Goal: Transaction & Acquisition: Obtain resource

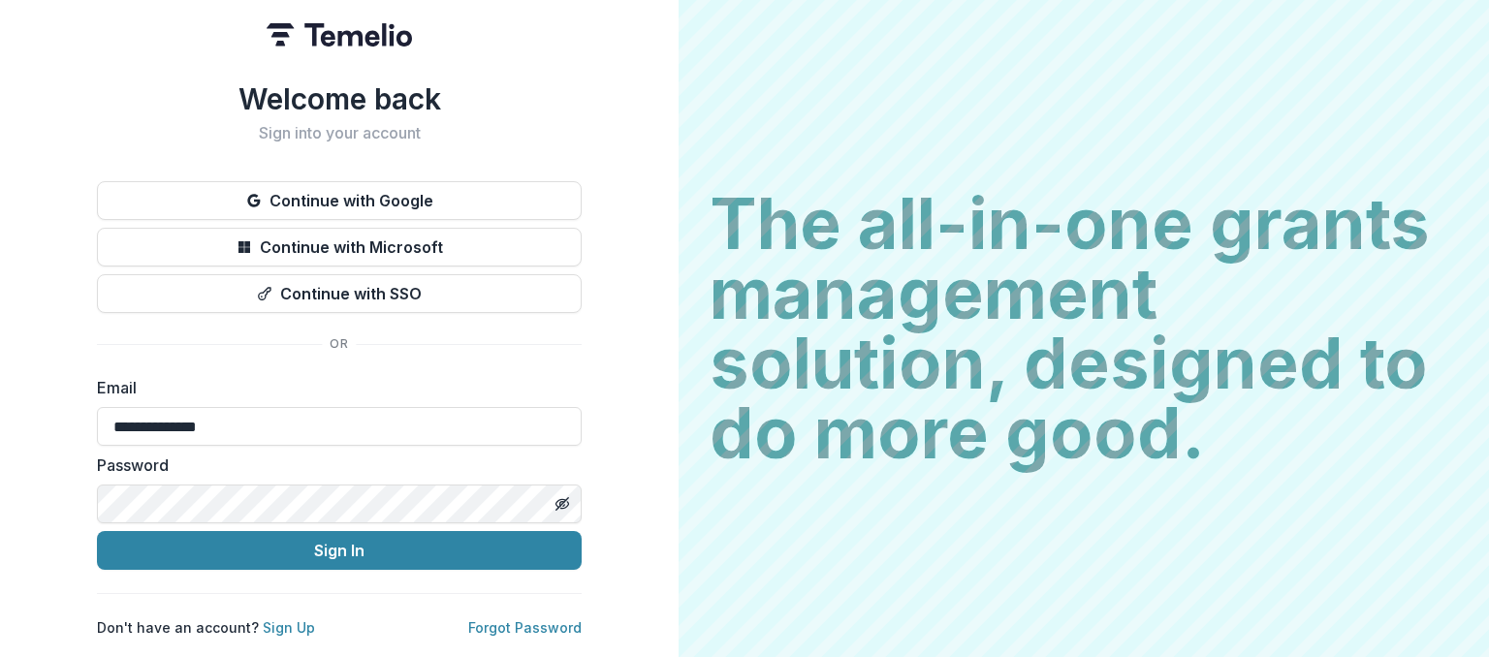
click at [436, 542] on button "Sign In" at bounding box center [339, 550] width 485 height 39
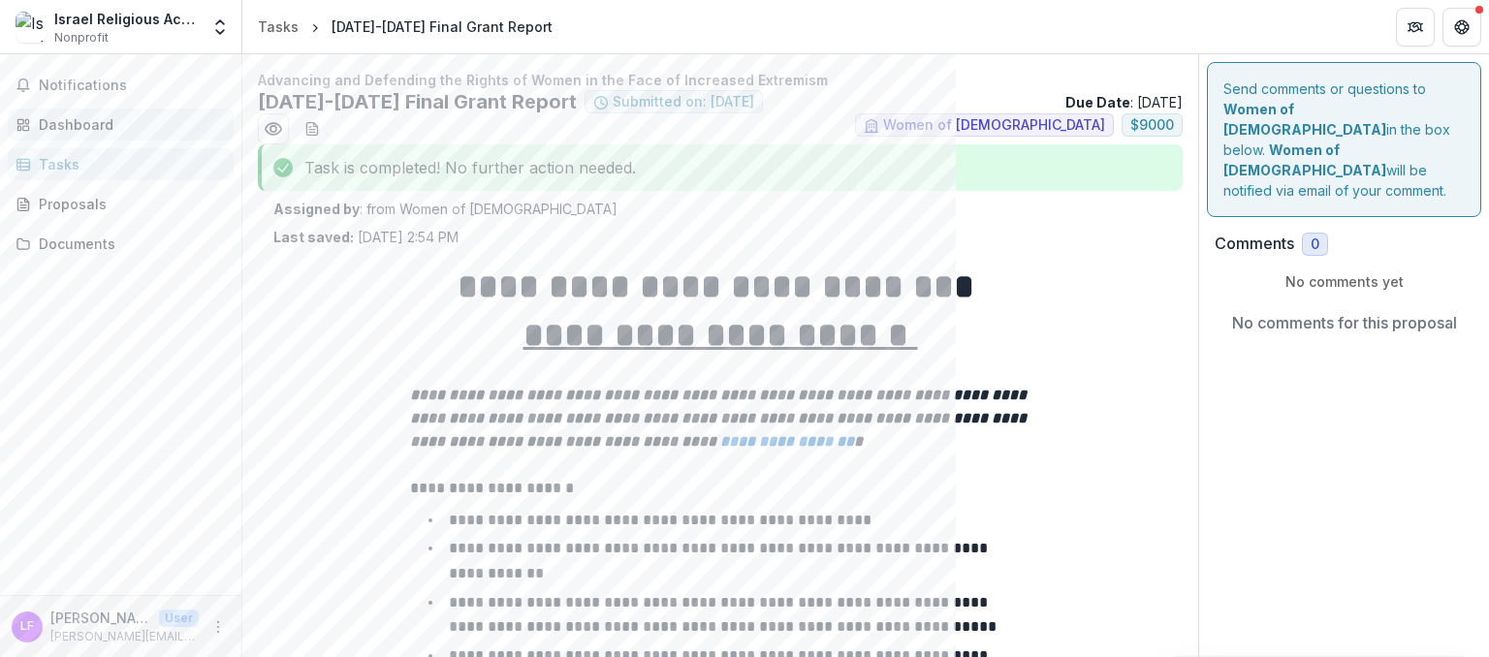
click at [113, 124] on div "Dashboard" at bounding box center [128, 124] width 179 height 20
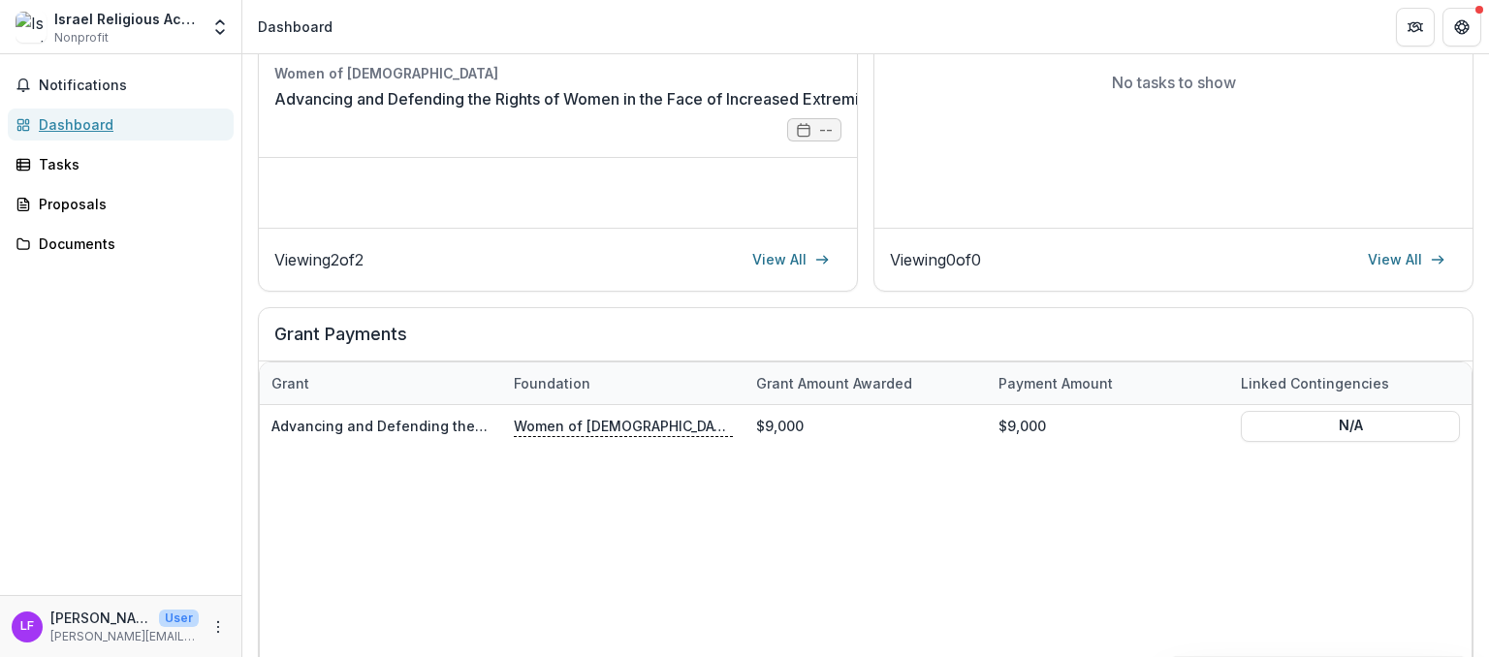
scroll to position [446, 0]
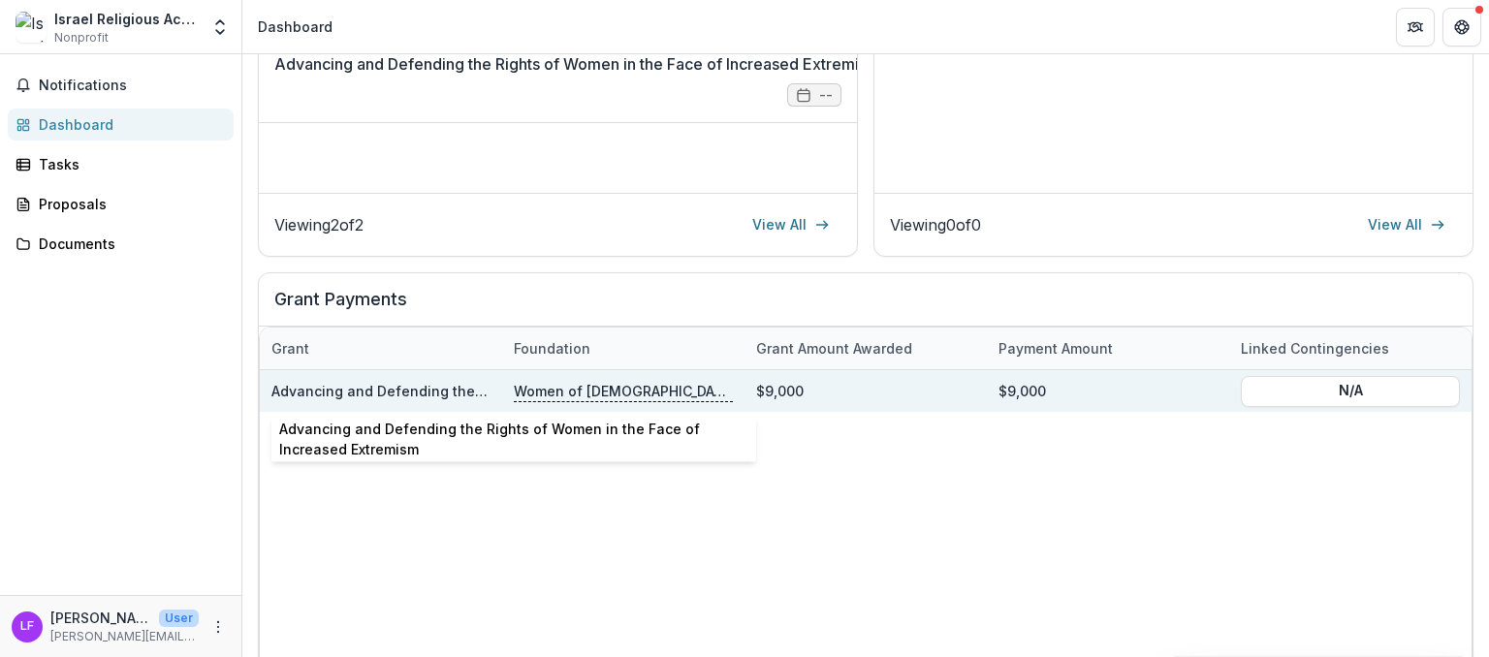
click at [417, 383] on link "Advancing and Defending the Rights of Women in the Face of Increased Extremism" at bounding box center [553, 391] width 564 height 16
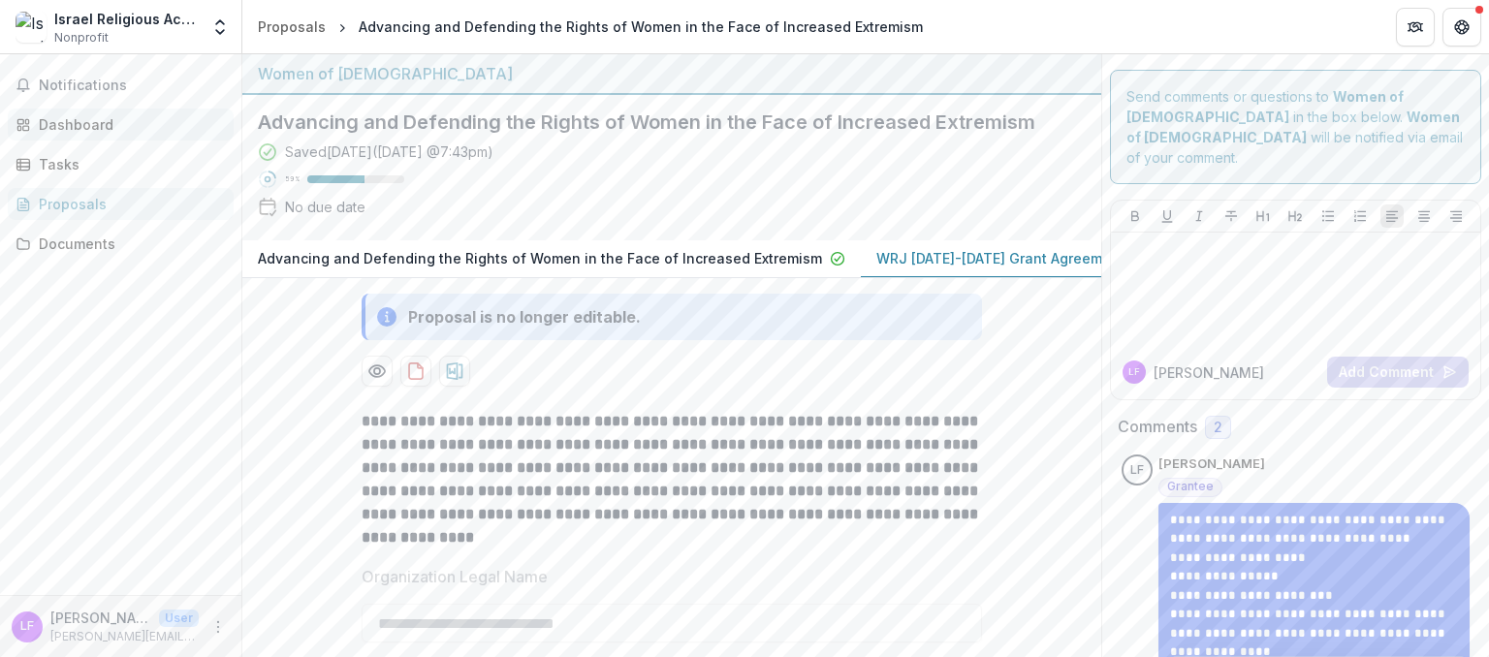
click at [76, 130] on div "Dashboard" at bounding box center [128, 124] width 179 height 20
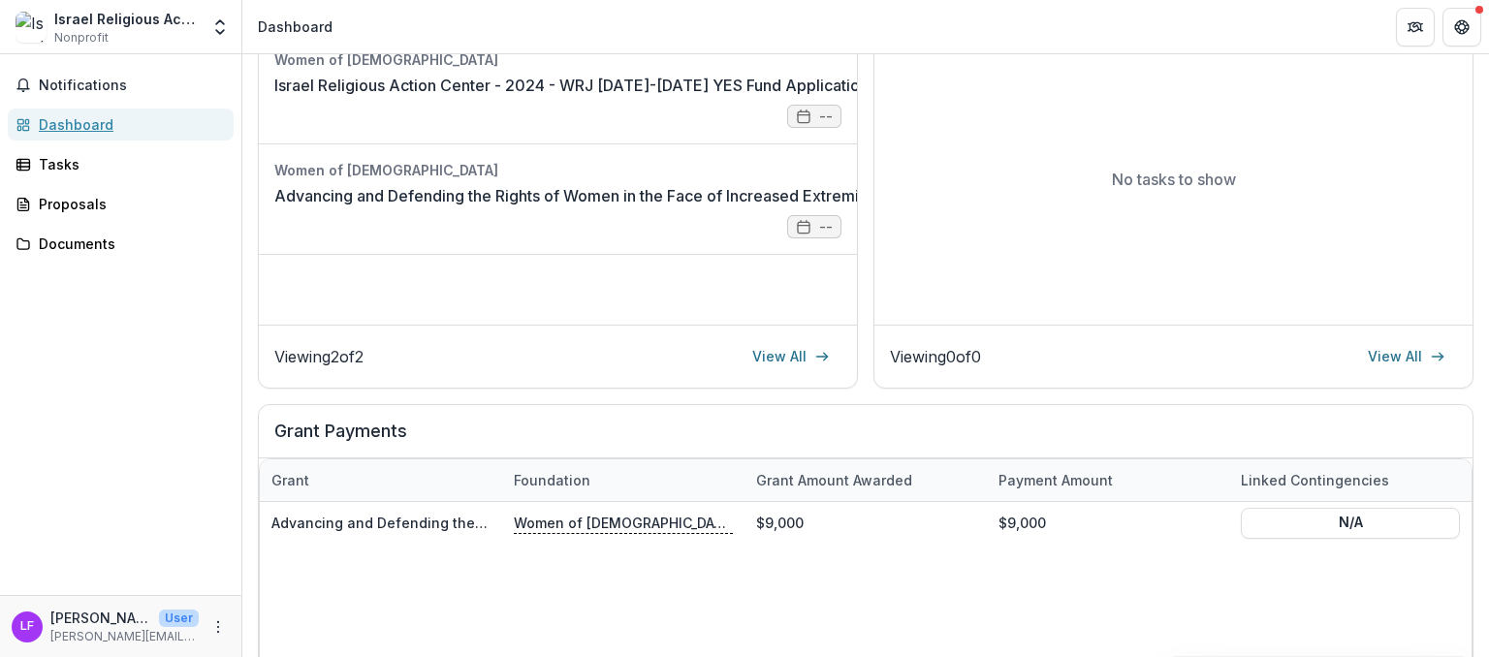
scroll to position [334, 0]
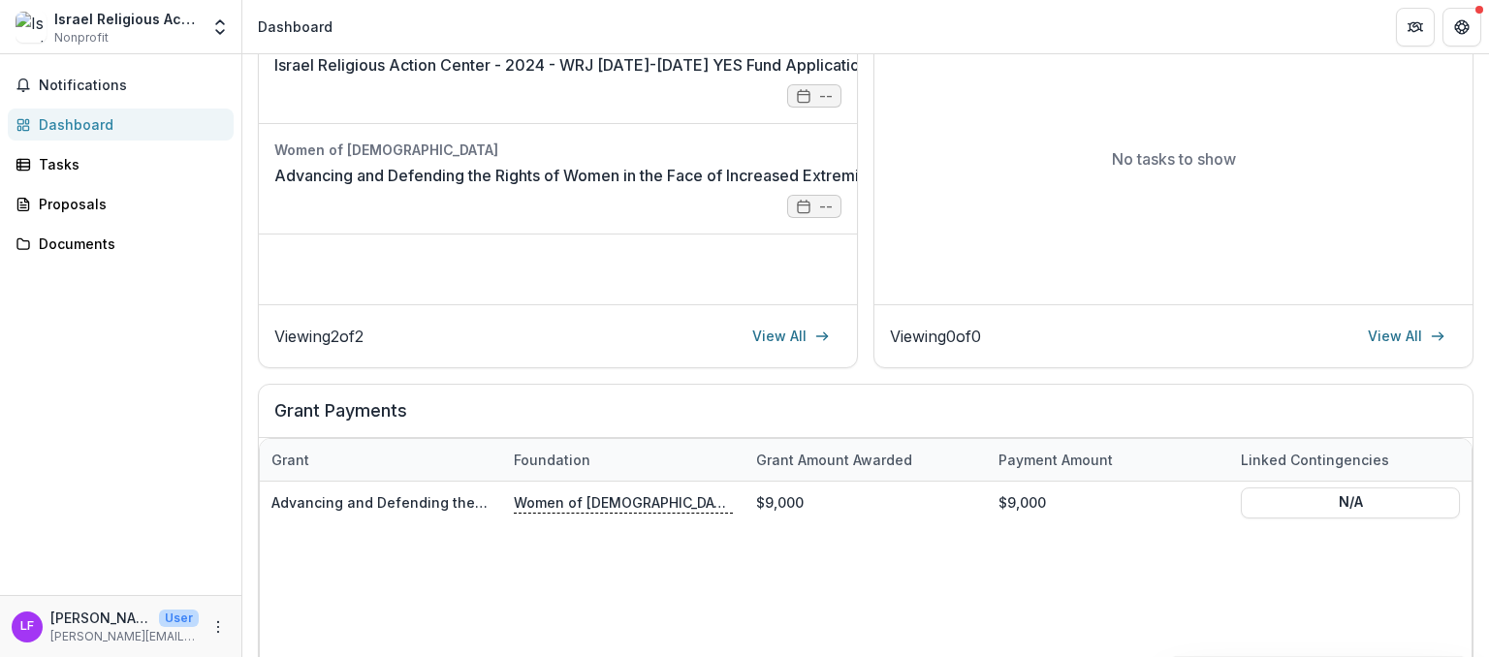
click at [877, 457] on div "Grant amount awarded" at bounding box center [833, 460] width 179 height 20
click at [285, 462] on div "Grant" at bounding box center [290, 460] width 61 height 20
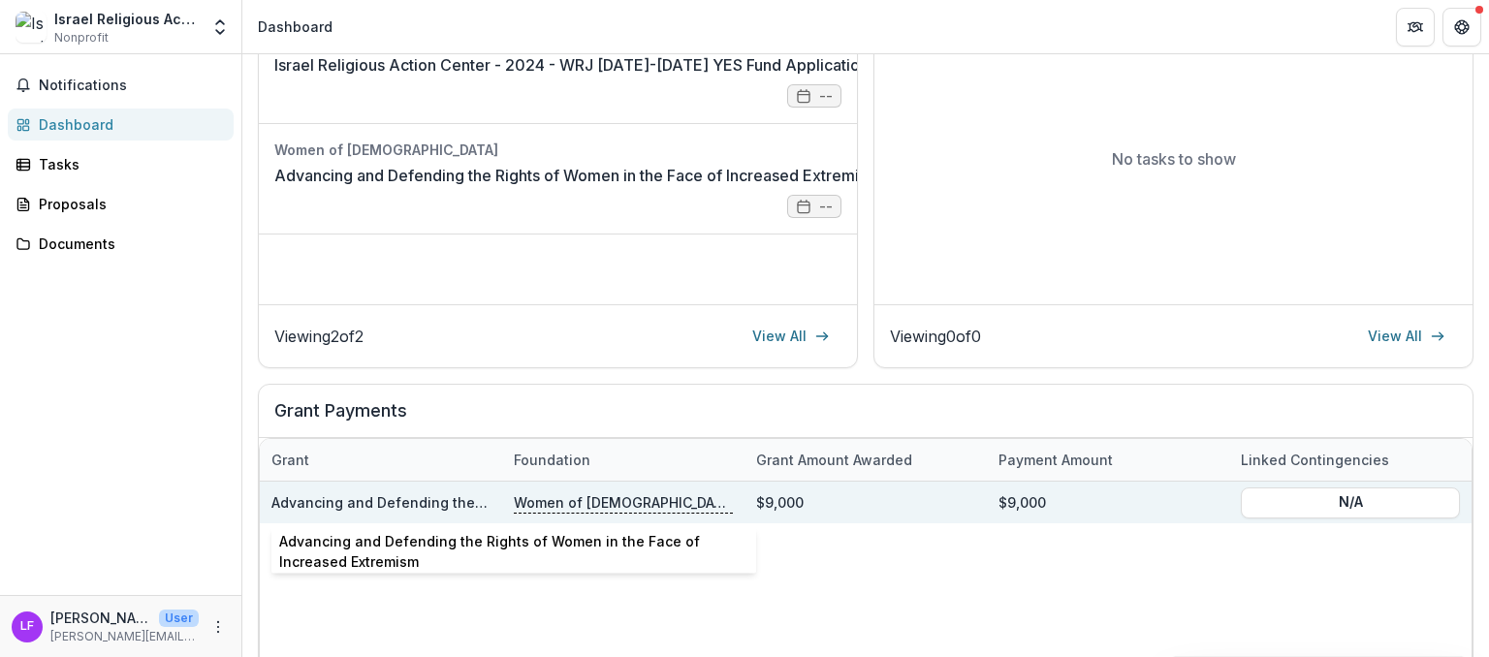
click at [378, 498] on link "Advancing and Defending the Rights of Women in the Face of Increased Extremism" at bounding box center [553, 502] width 564 height 16
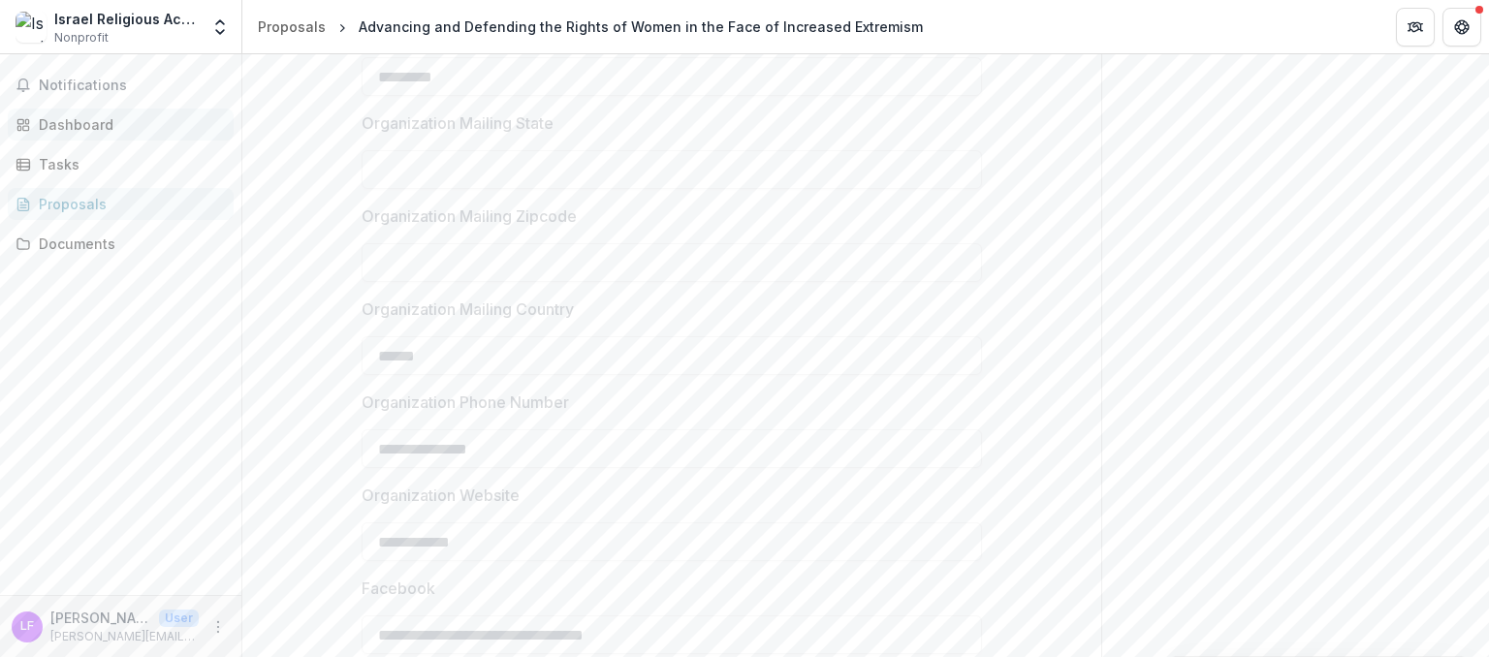
scroll to position [996, 0]
click at [79, 81] on span "Notifications" at bounding box center [132, 86] width 187 height 16
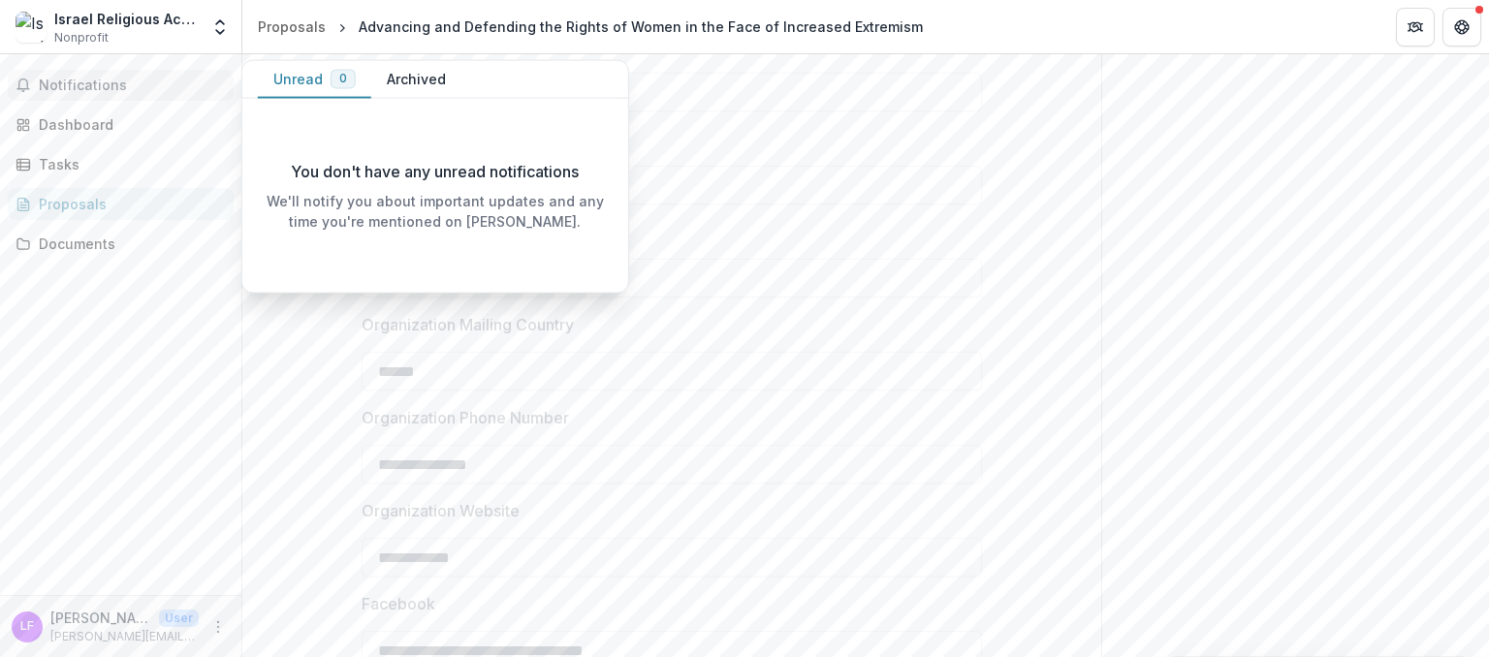
click at [79, 81] on span "Notifications" at bounding box center [132, 86] width 187 height 16
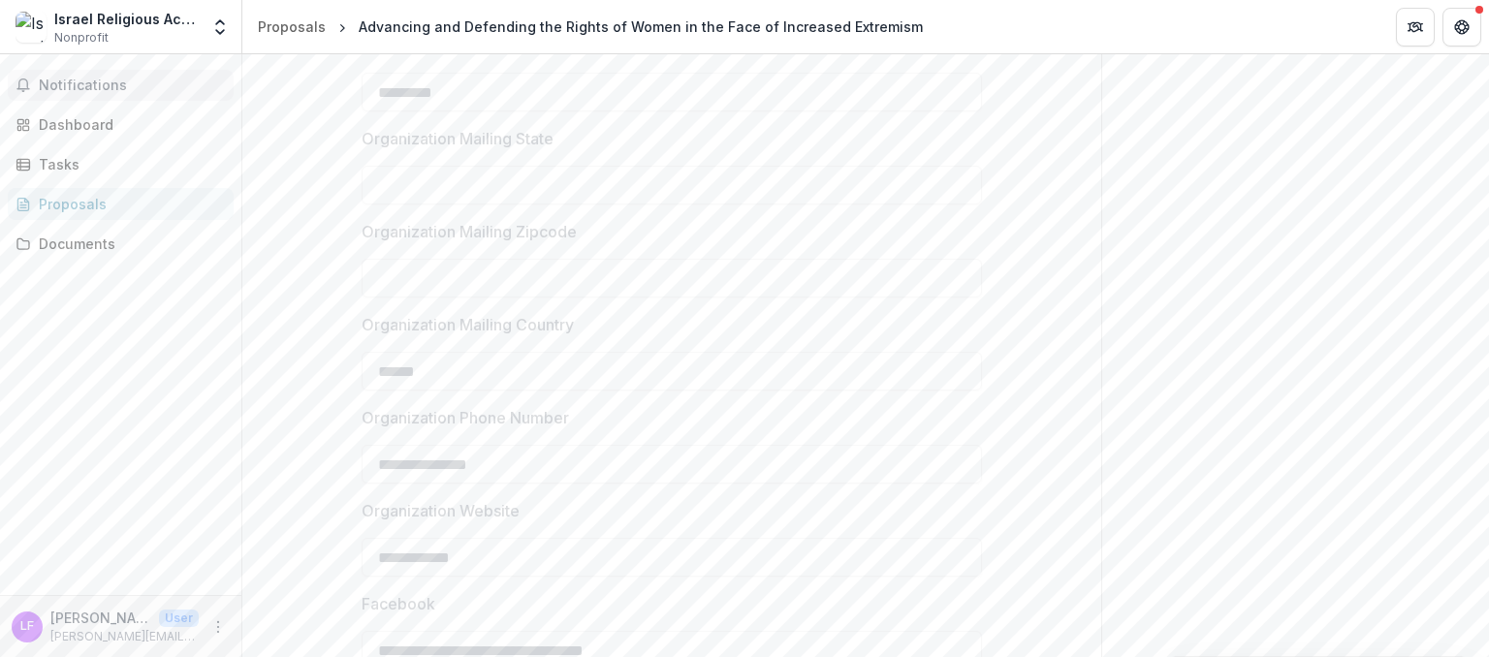
click at [79, 81] on span "Notifications" at bounding box center [132, 86] width 187 height 16
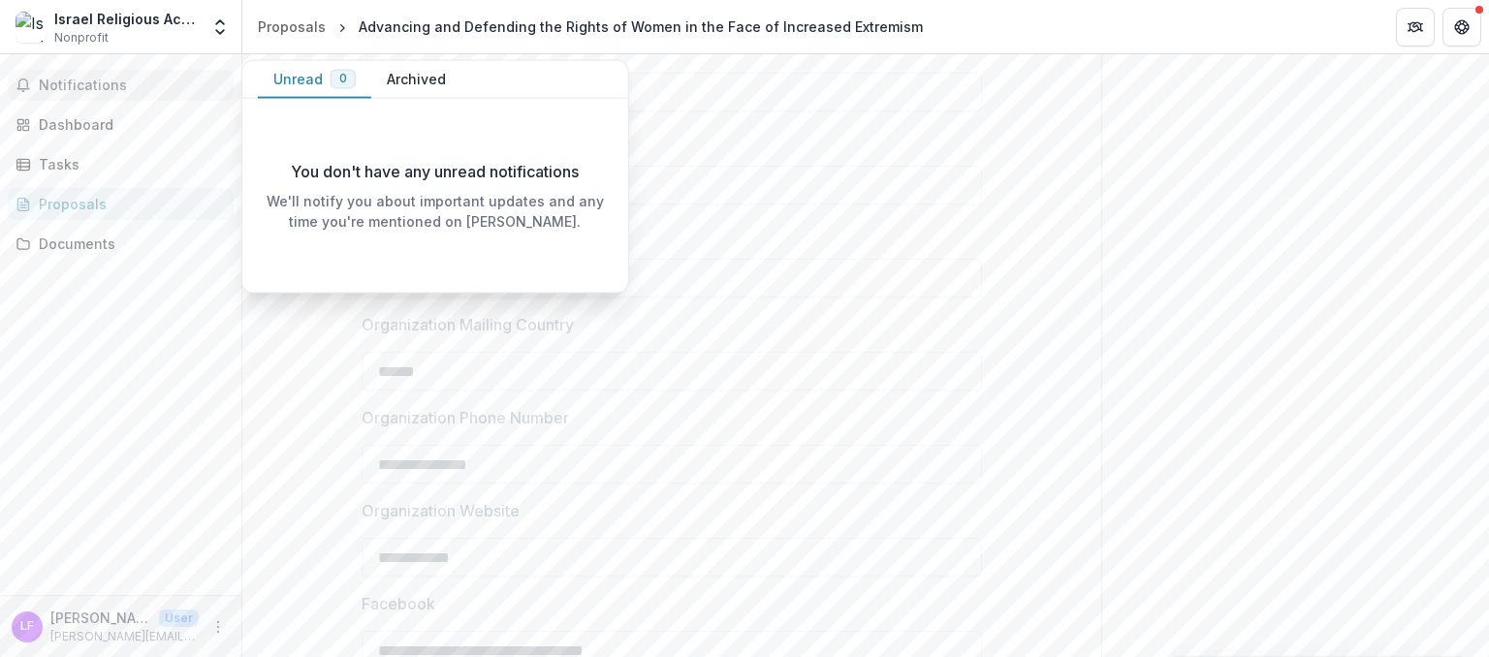
click at [440, 83] on button "Archived" at bounding box center [416, 80] width 90 height 38
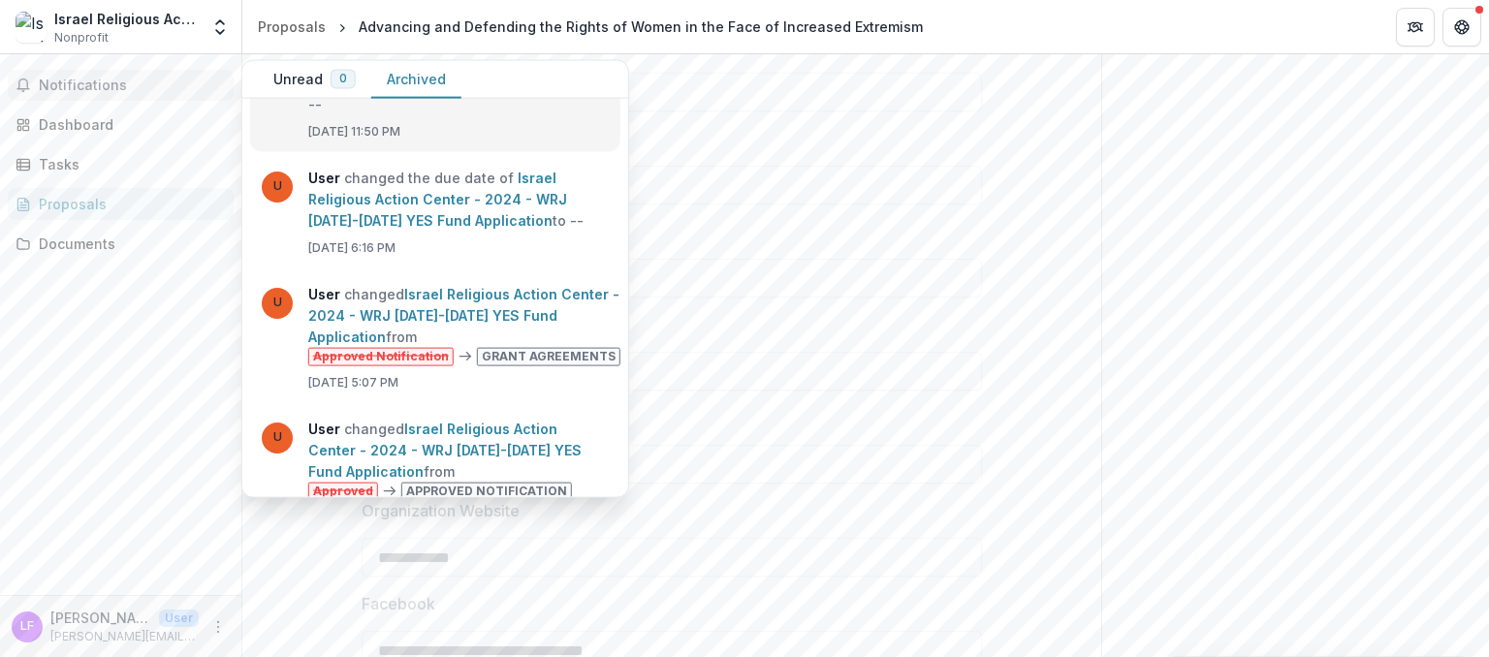
scroll to position [223, 0]
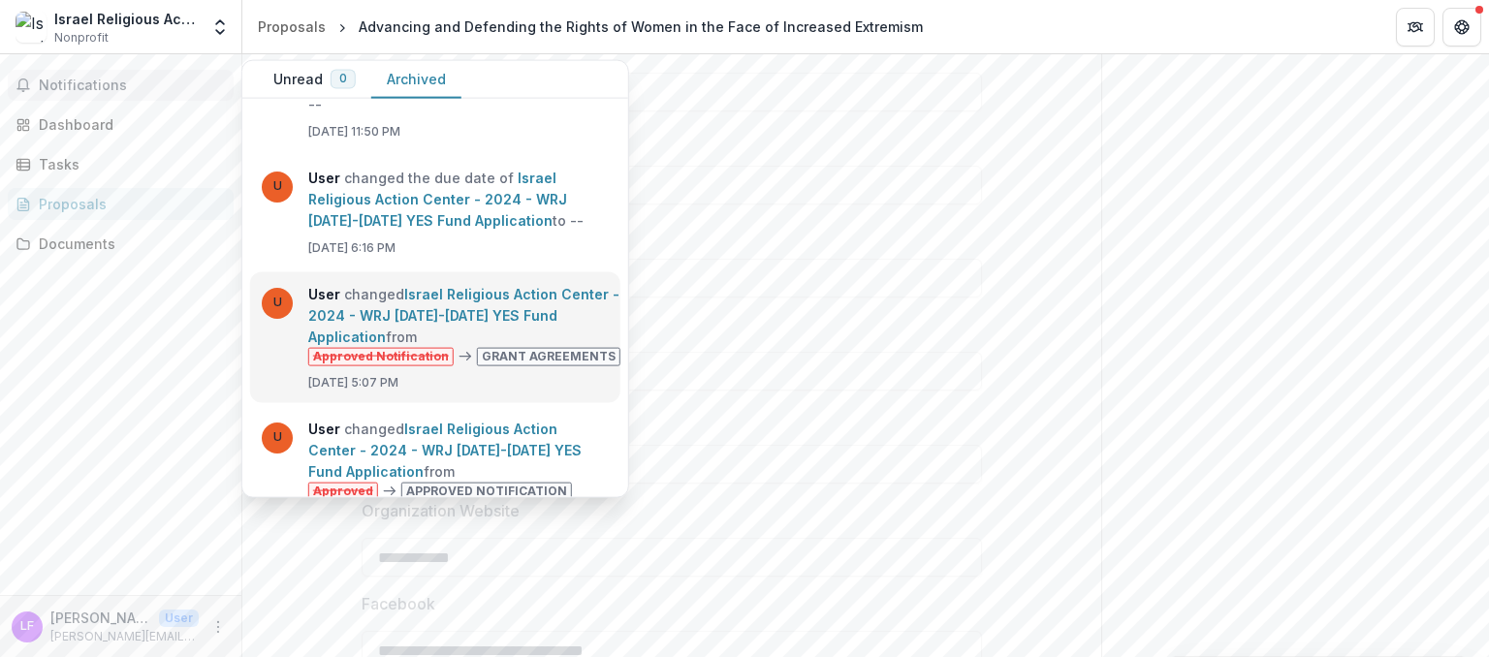
click at [560, 331] on link "Israel Religious Action Center - 2024 - WRJ [DATE]-[DATE] YES Fund Application" at bounding box center [463, 314] width 311 height 59
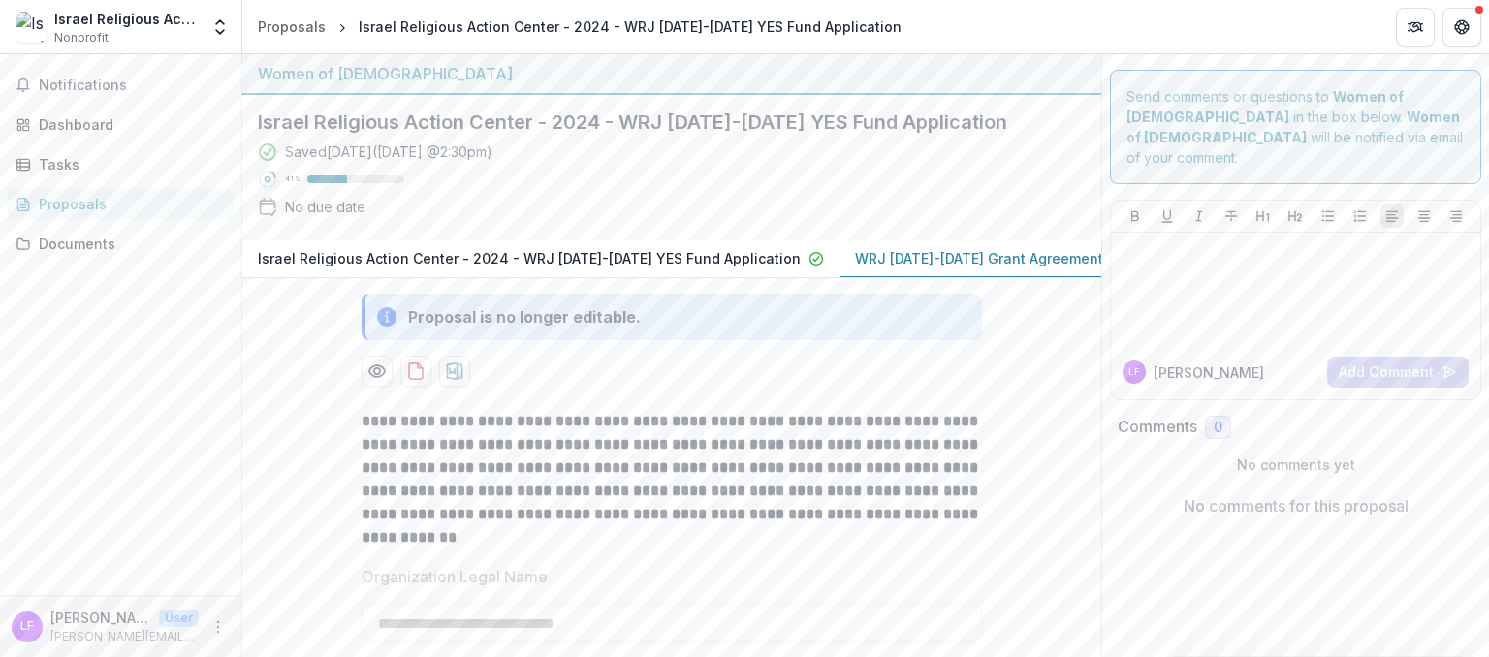
click at [856, 255] on p "WRJ [DATE]-[DATE] Grant Agreement" at bounding box center [979, 258] width 248 height 20
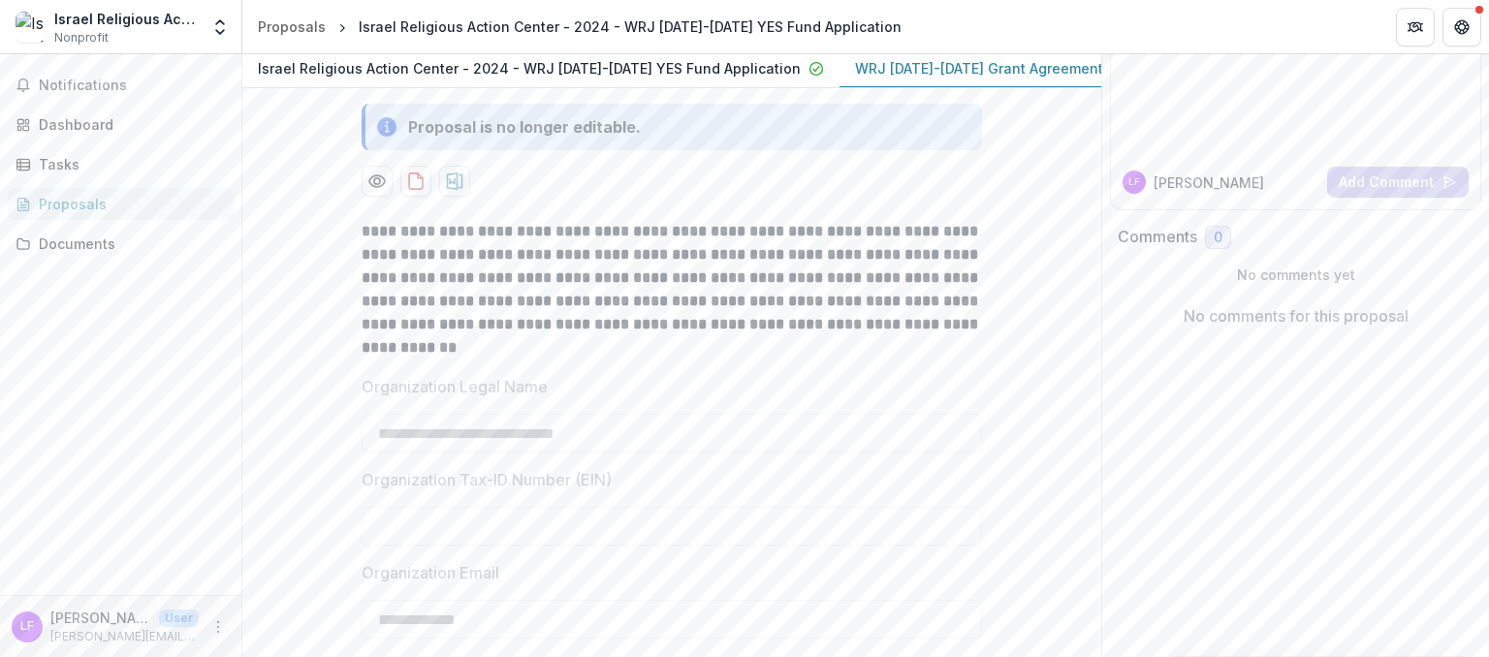
scroll to position [223, 0]
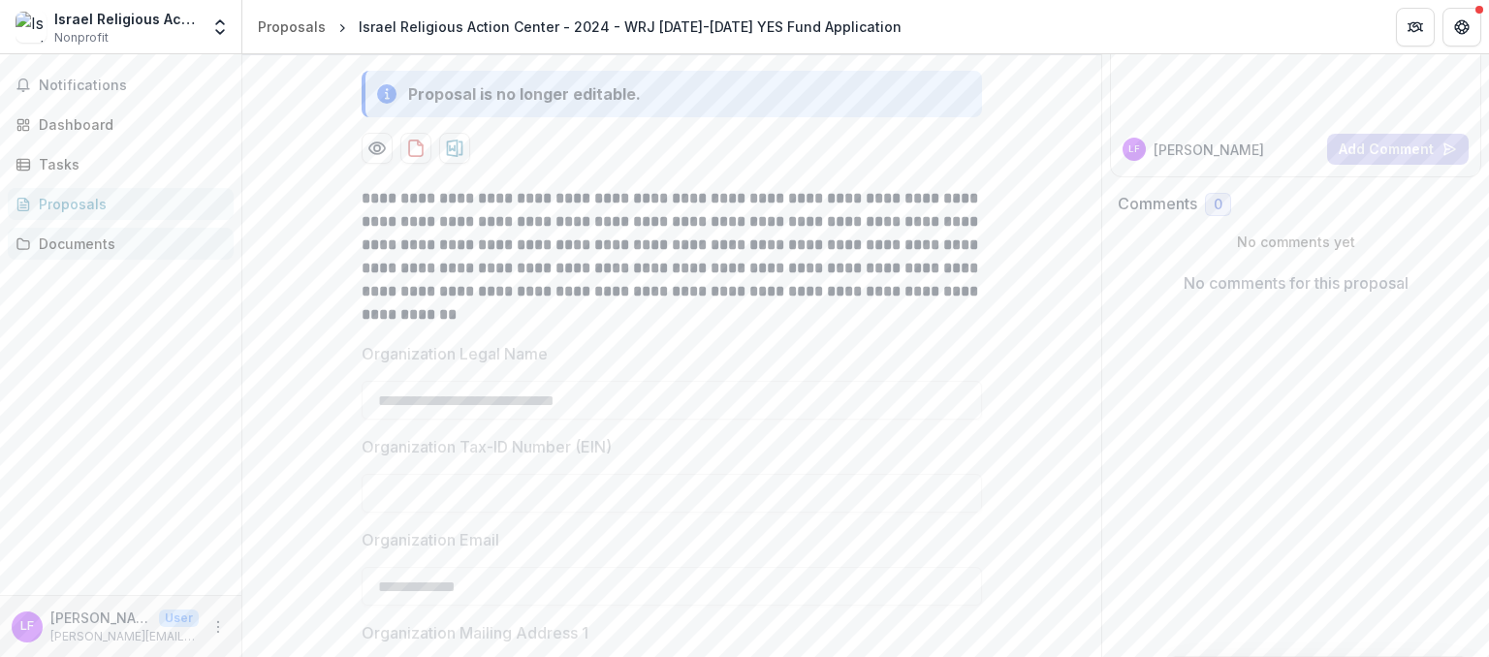
click at [45, 246] on div "Documents" at bounding box center [128, 244] width 179 height 20
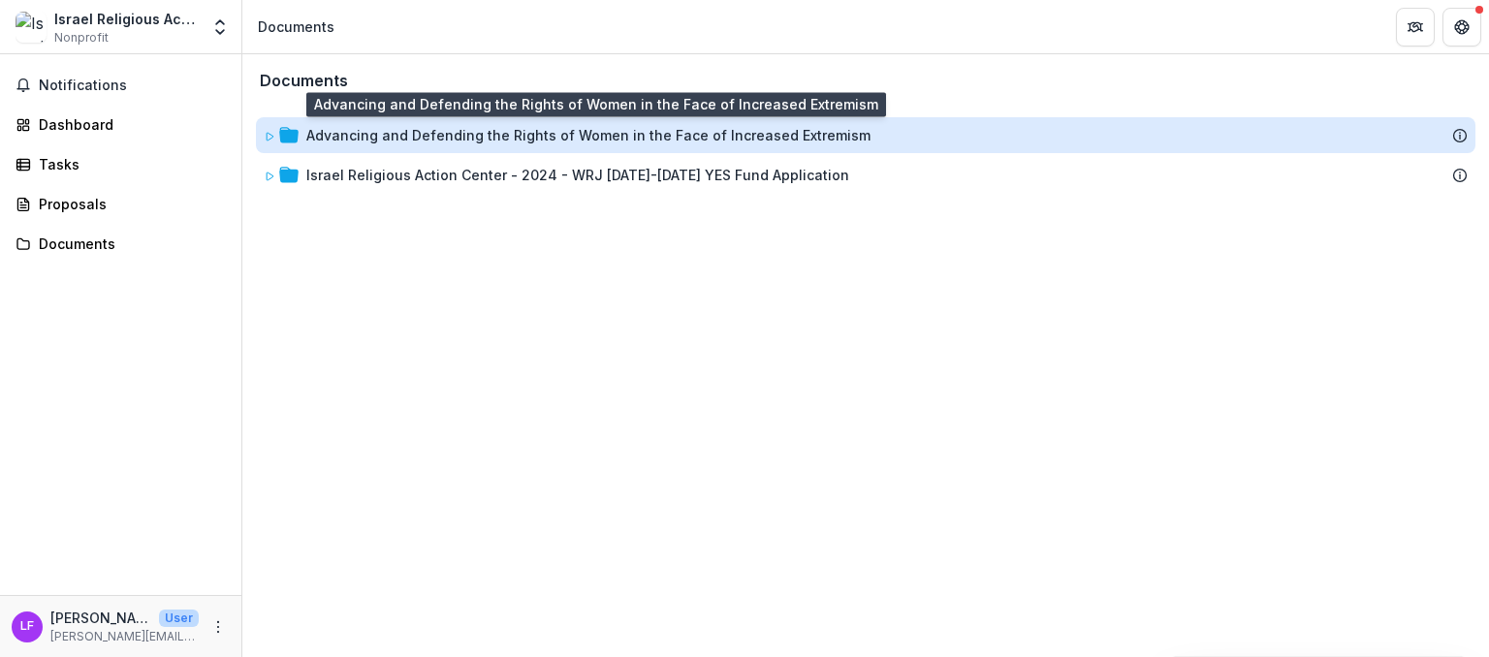
click at [735, 131] on div "Advancing and Defending the Rights of Women in the Face of Increased Extremism" at bounding box center [588, 135] width 564 height 20
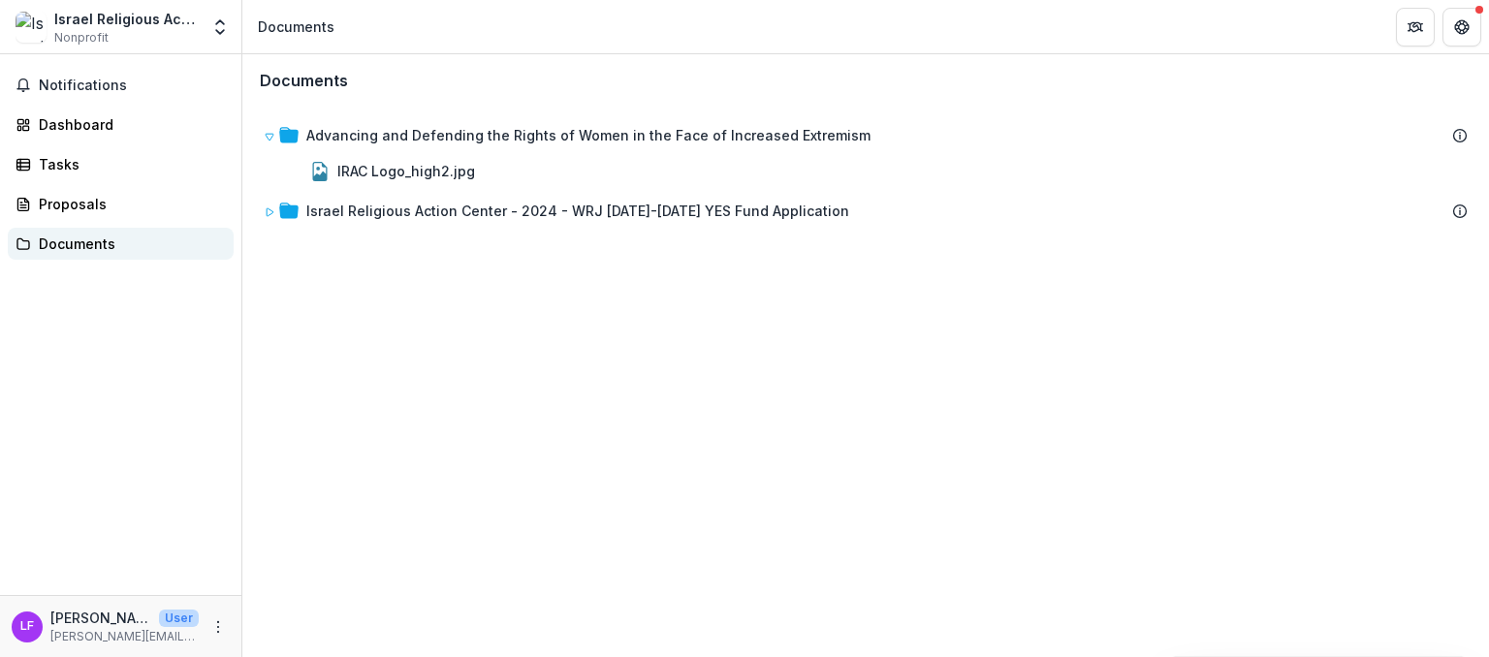
click at [73, 237] on div "Documents" at bounding box center [128, 244] width 179 height 20
click at [70, 165] on div "Tasks" at bounding box center [128, 164] width 179 height 20
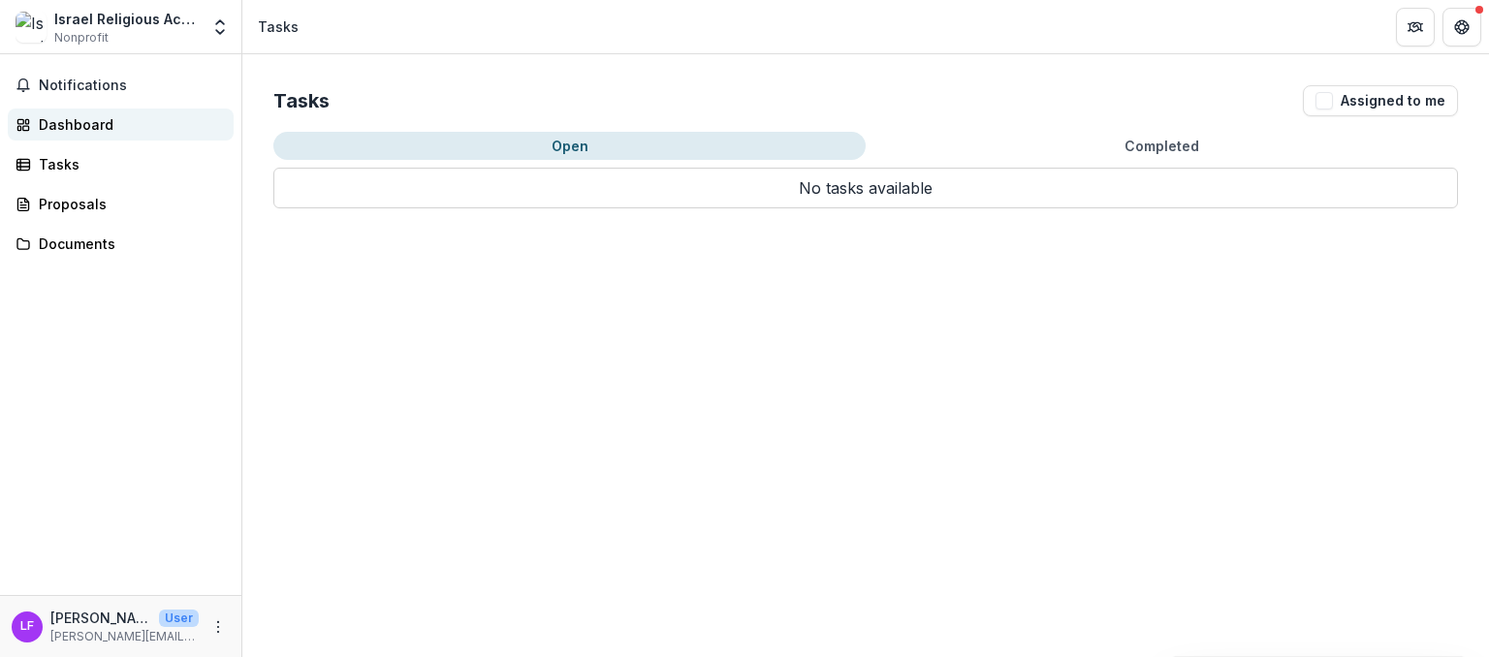
click at [79, 132] on div "Dashboard" at bounding box center [128, 124] width 179 height 20
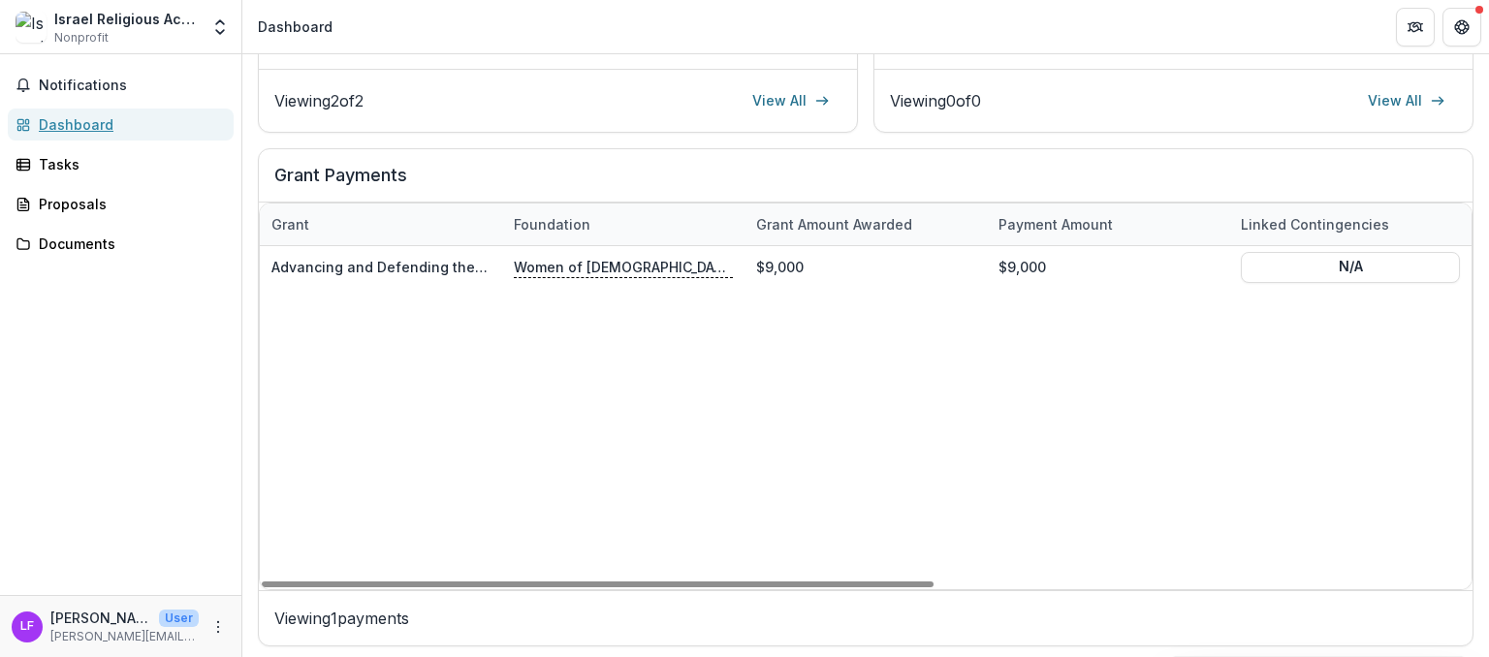
scroll to position [573, 0]
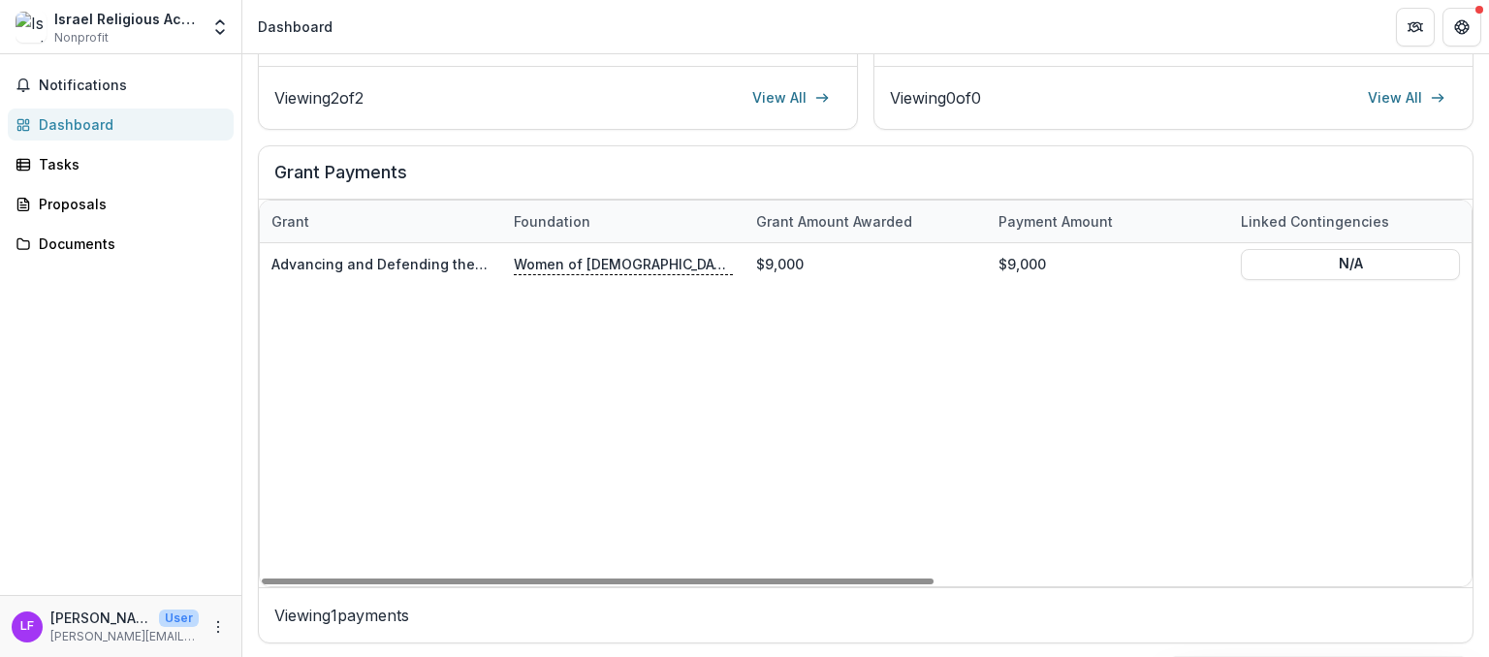
click at [431, 595] on div "Viewing 1 payments" at bounding box center [866, 614] width 1214 height 55
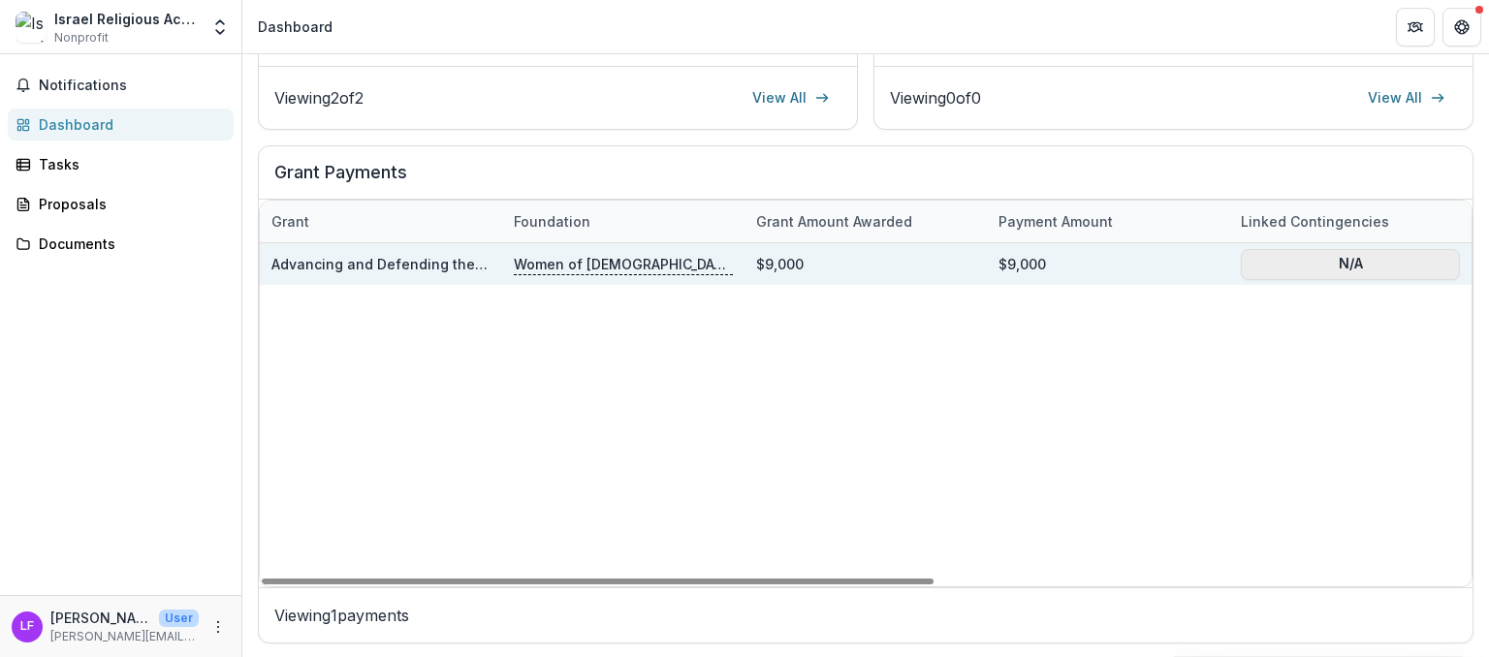
click at [1343, 268] on button "N/A" at bounding box center [1350, 263] width 219 height 31
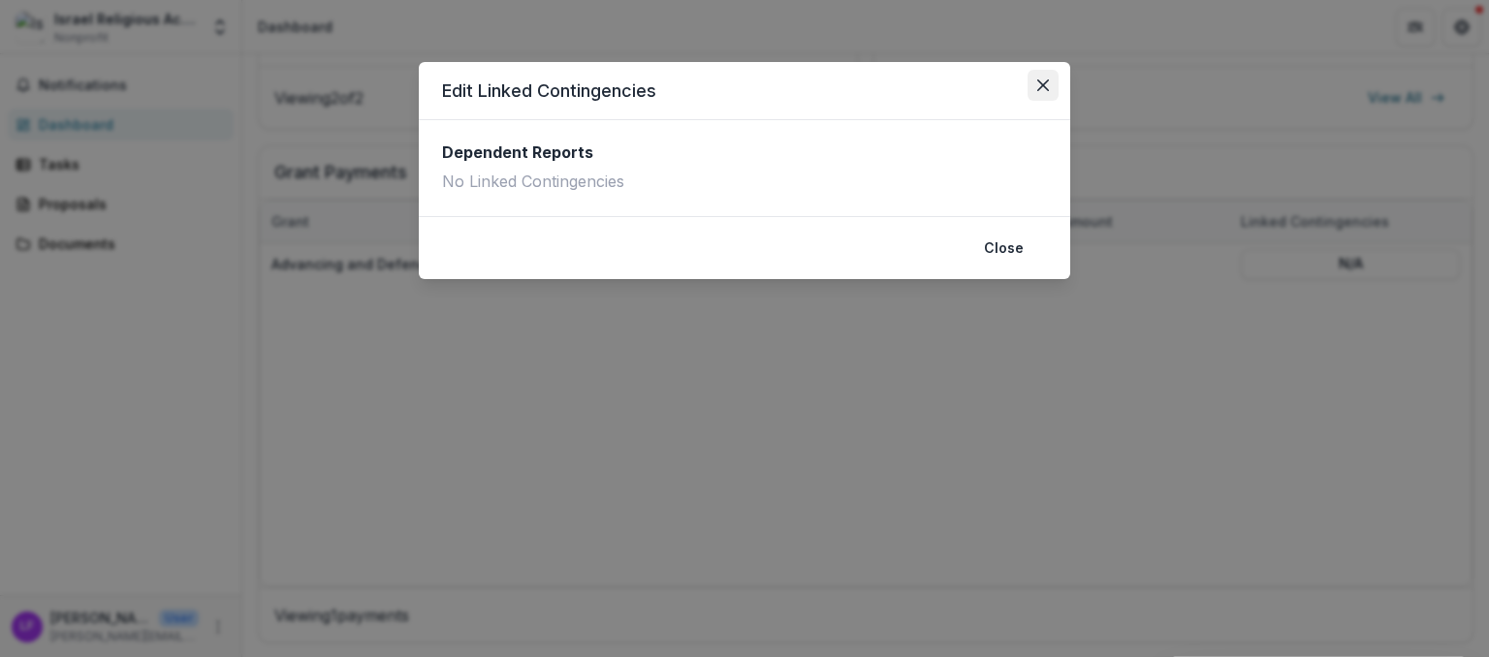
click at [1037, 86] on button "Close" at bounding box center [1042, 85] width 31 height 31
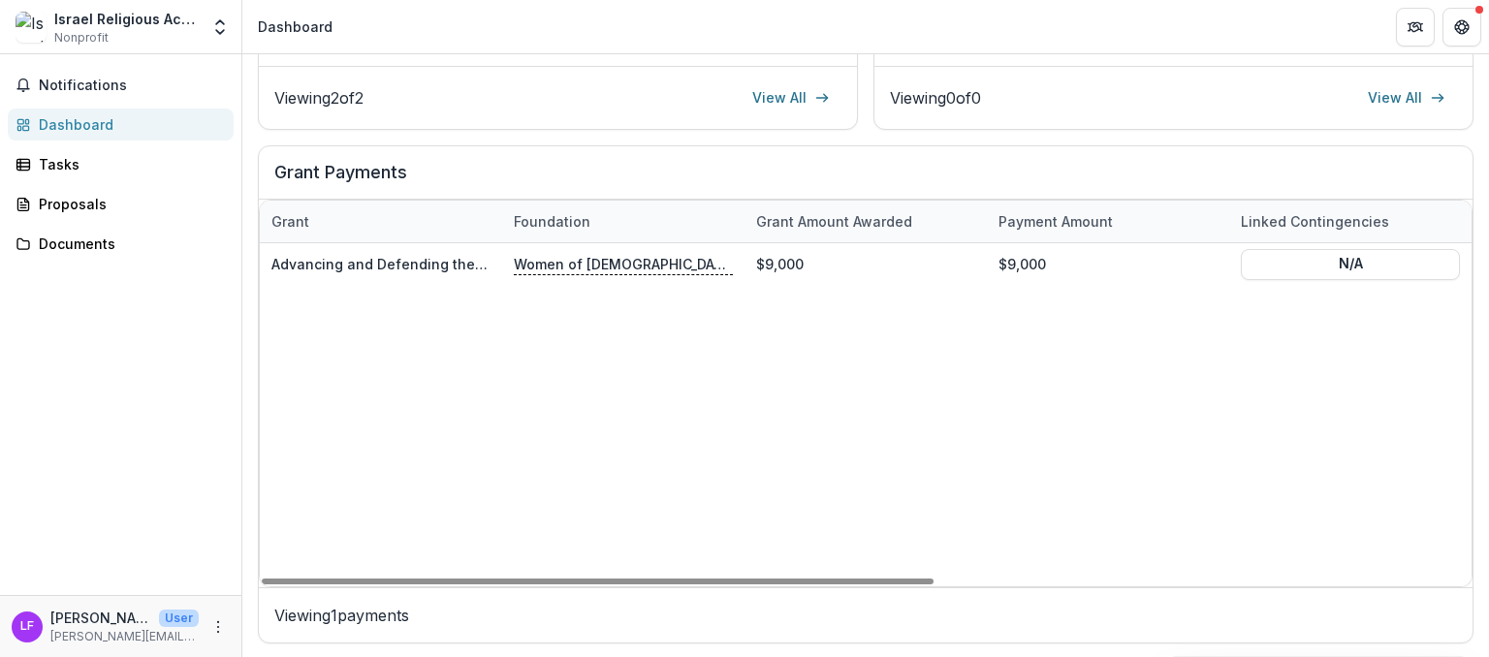
click at [1053, 230] on div "Payment Amount" at bounding box center [1056, 221] width 138 height 20
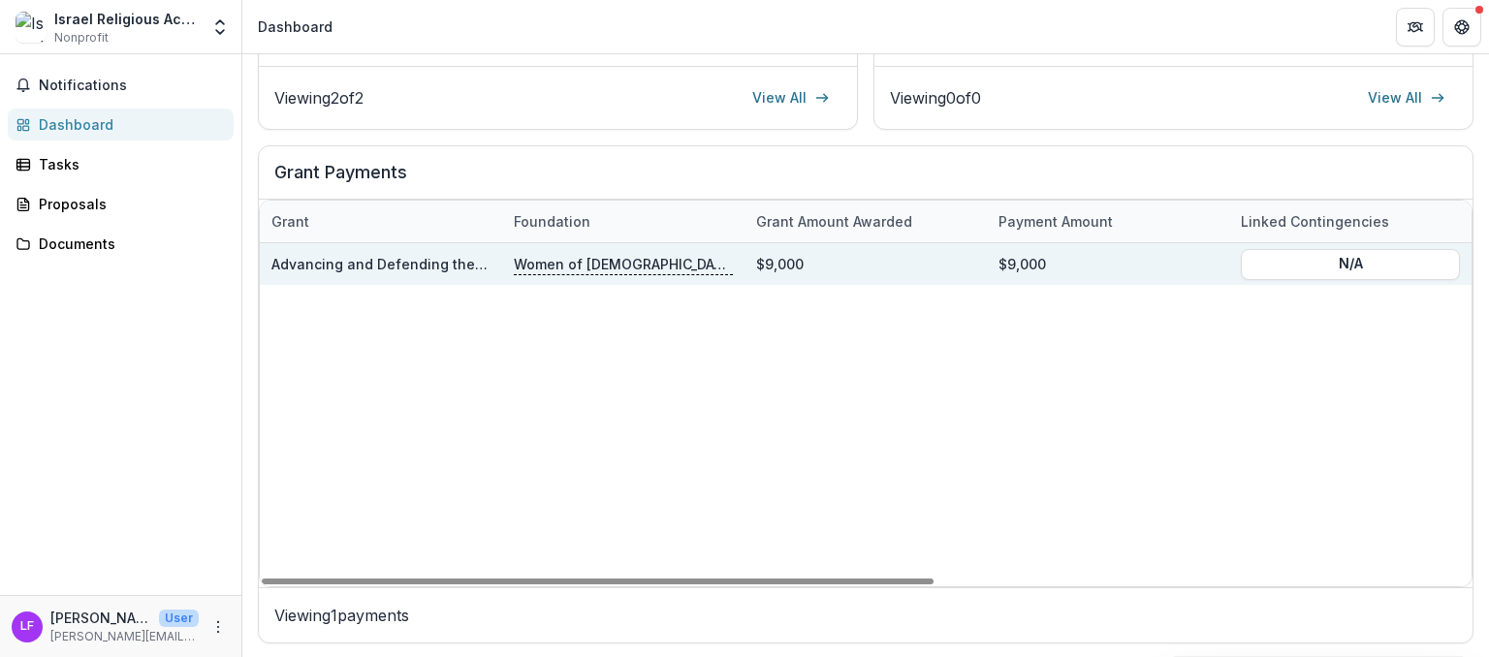
click at [830, 252] on div "$9,000" at bounding box center [865, 264] width 242 height 42
click at [652, 259] on p "Women of [DEMOGRAPHIC_DATA]" at bounding box center [623, 263] width 219 height 21
click at [395, 266] on link "Advancing and Defending the Rights of Women in the Face of Increased Extremism" at bounding box center [553, 264] width 564 height 16
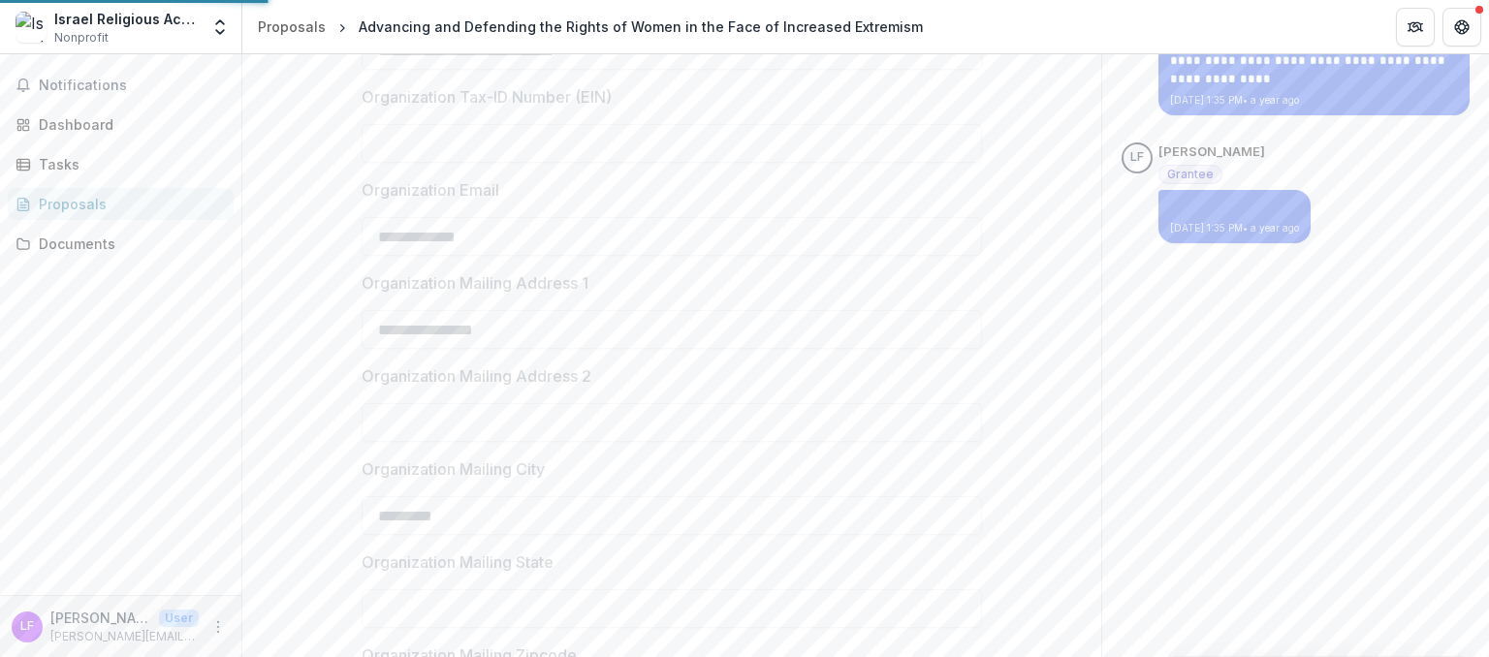
scroll to position [712, 0]
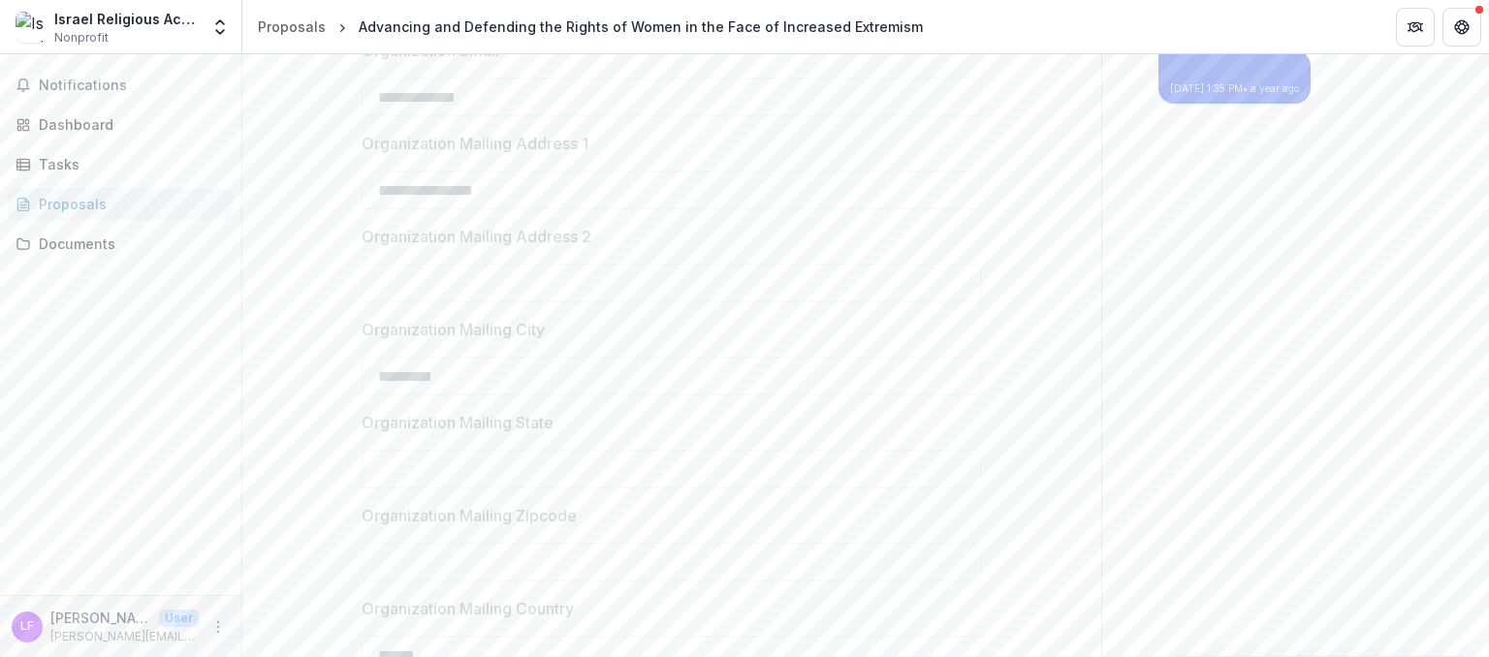
click at [149, 201] on div "Proposals" at bounding box center [128, 204] width 179 height 20
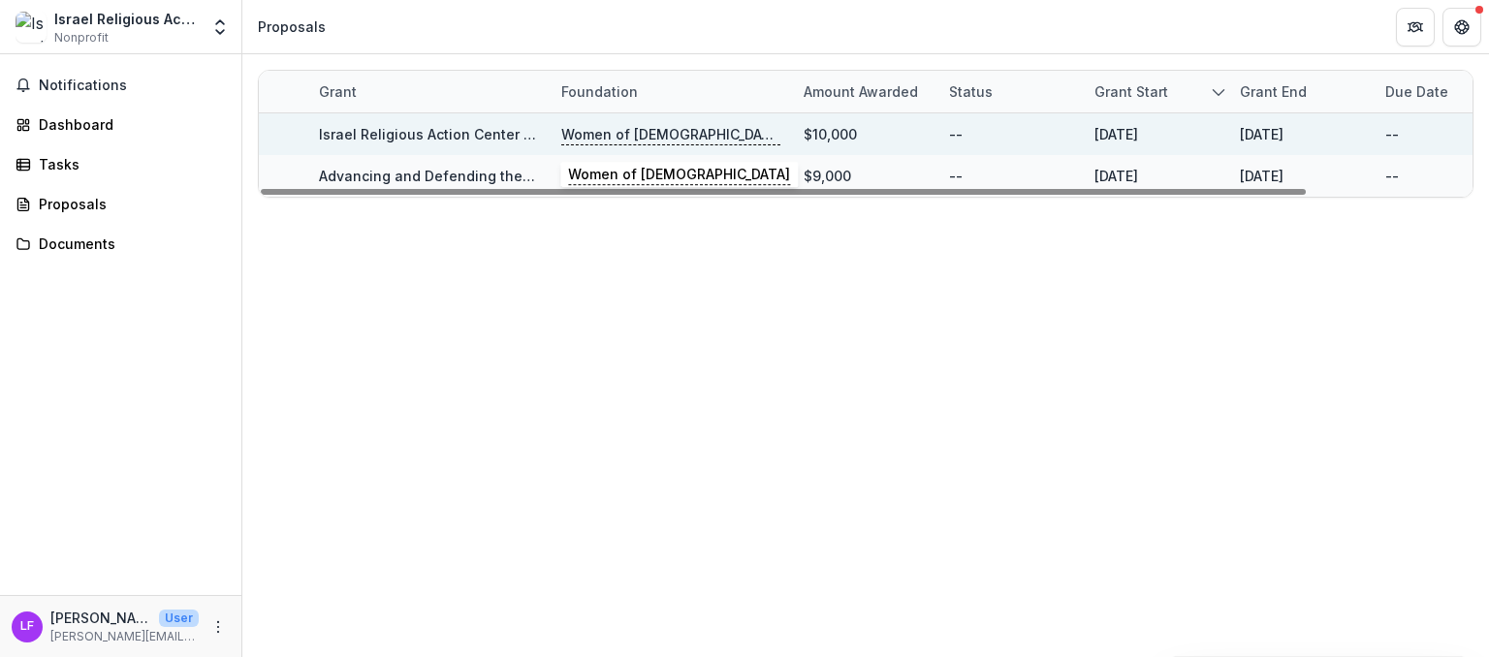
click at [707, 137] on p "Women of [DEMOGRAPHIC_DATA]" at bounding box center [670, 134] width 219 height 21
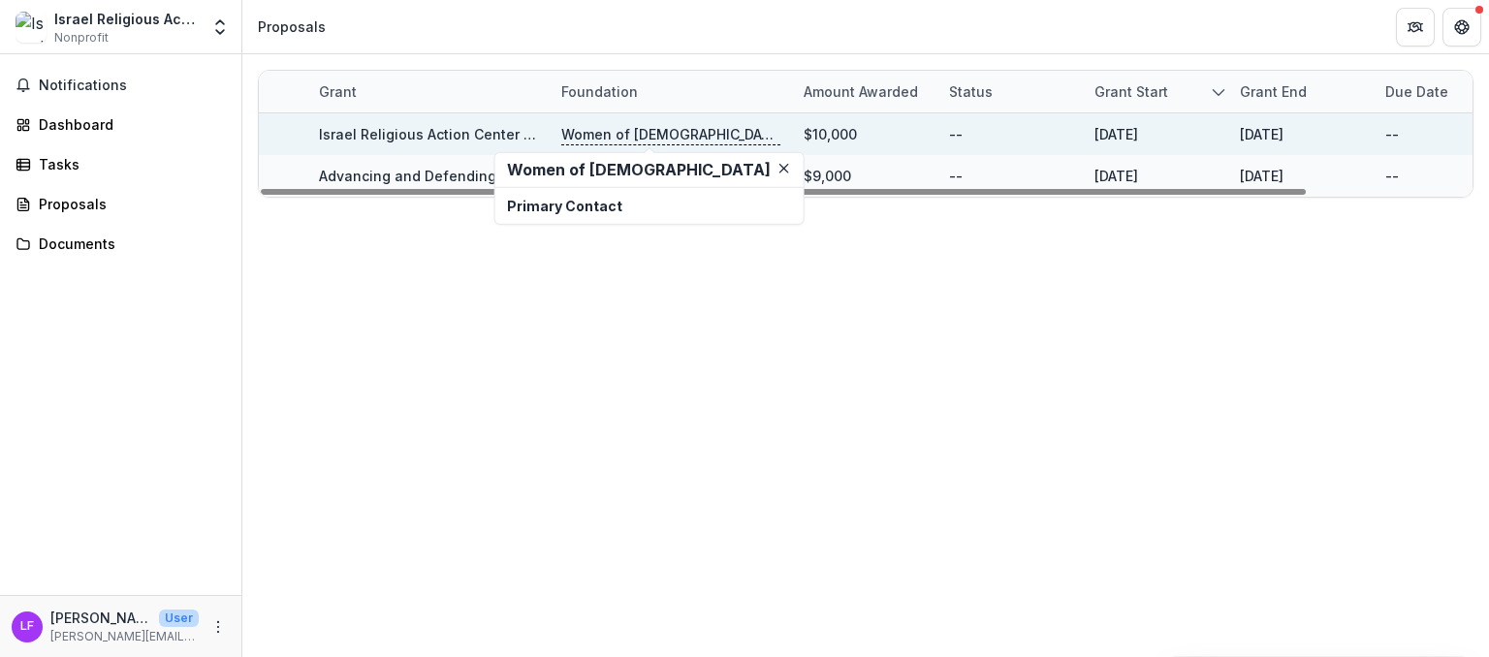
click at [506, 136] on link "Israel Religious Action Center - 2024 - WRJ [DATE]-[DATE] YES Fund Application" at bounding box center [590, 134] width 543 height 16
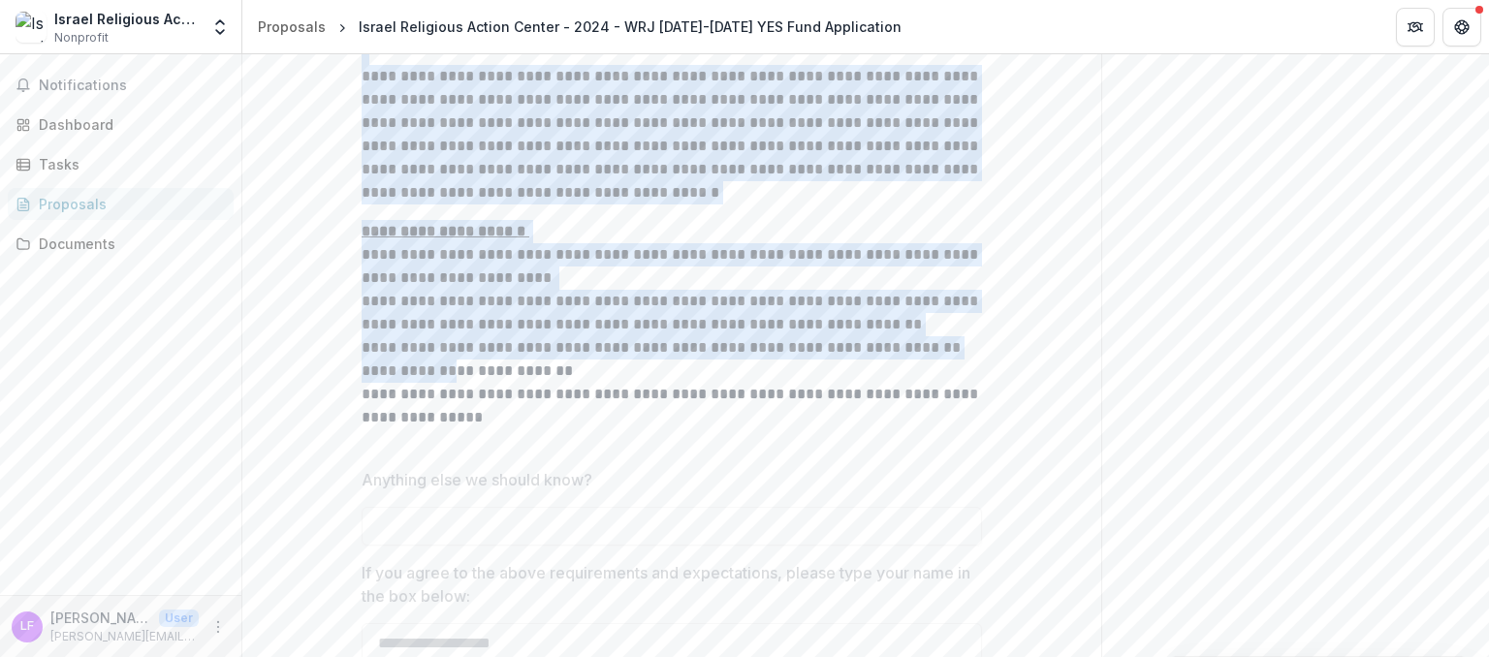
scroll to position [3811, 0]
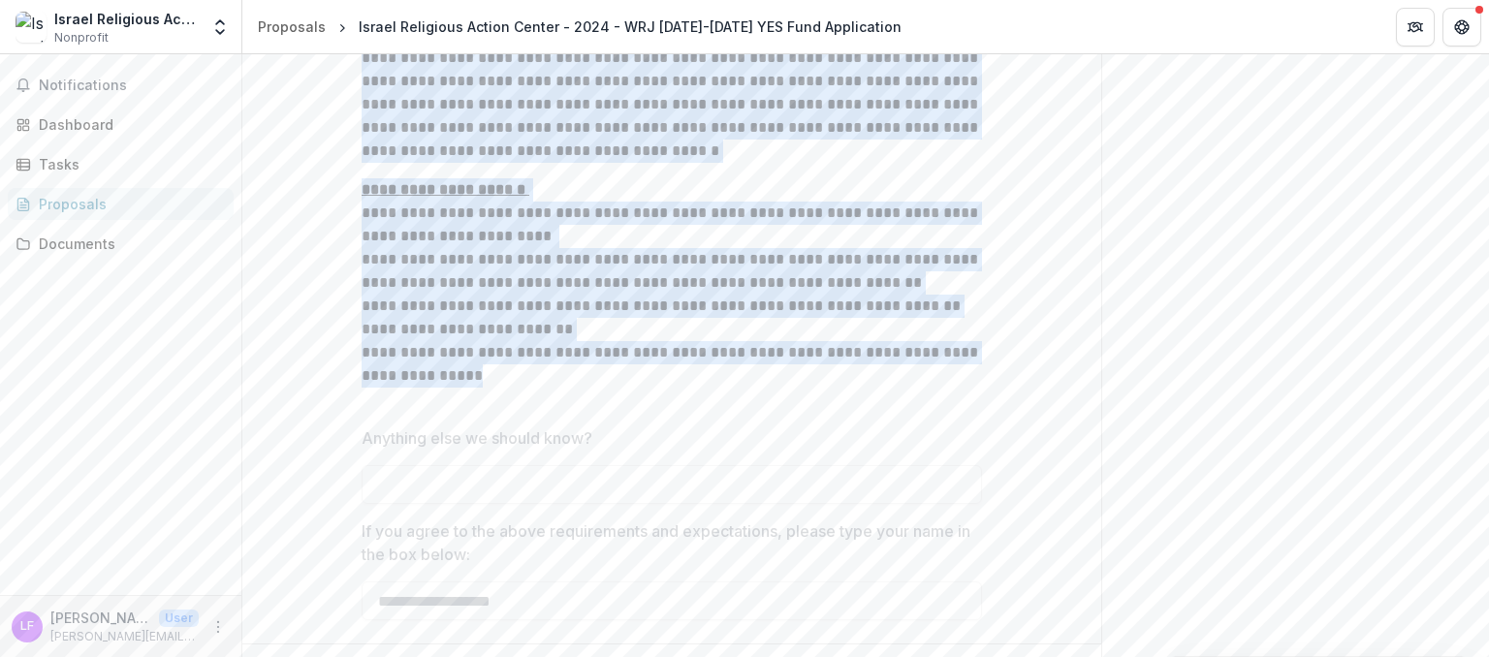
drag, startPoint x: 363, startPoint y: 267, endPoint x: 555, endPoint y: 334, distance: 204.5
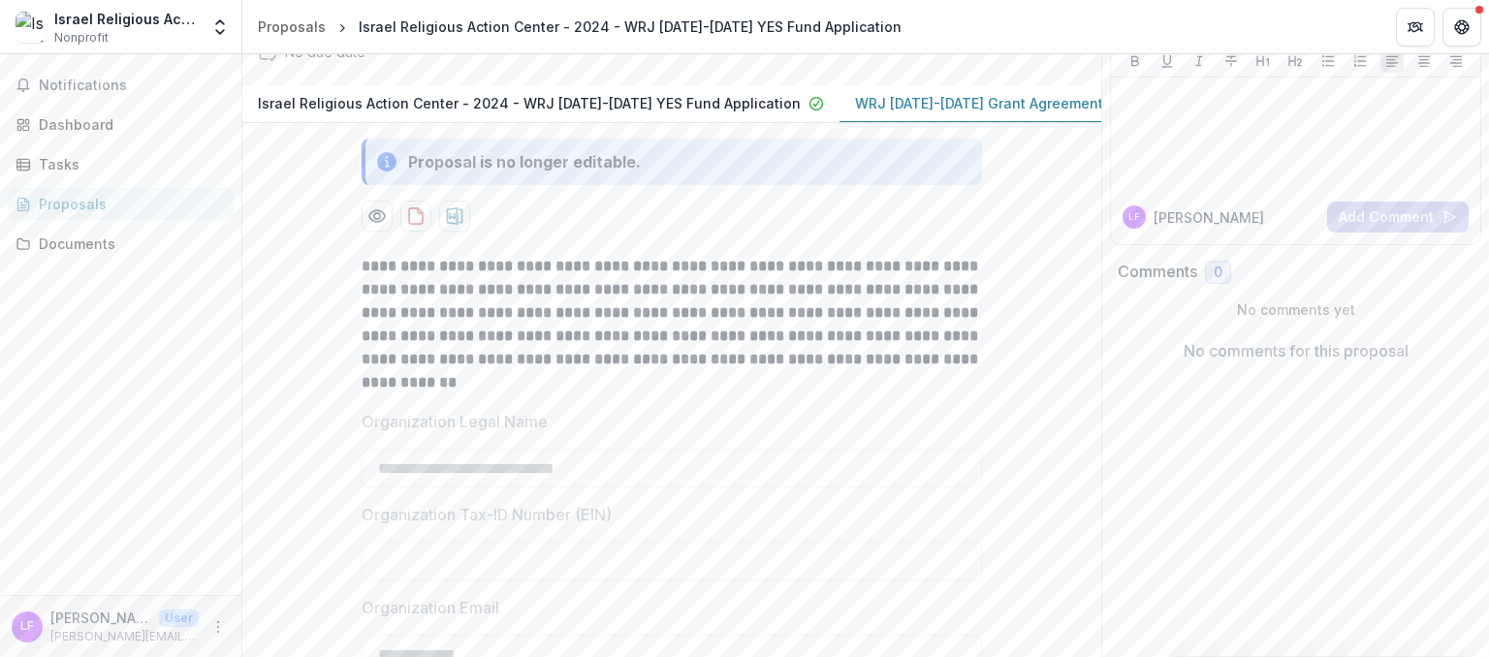
scroll to position [0, 0]
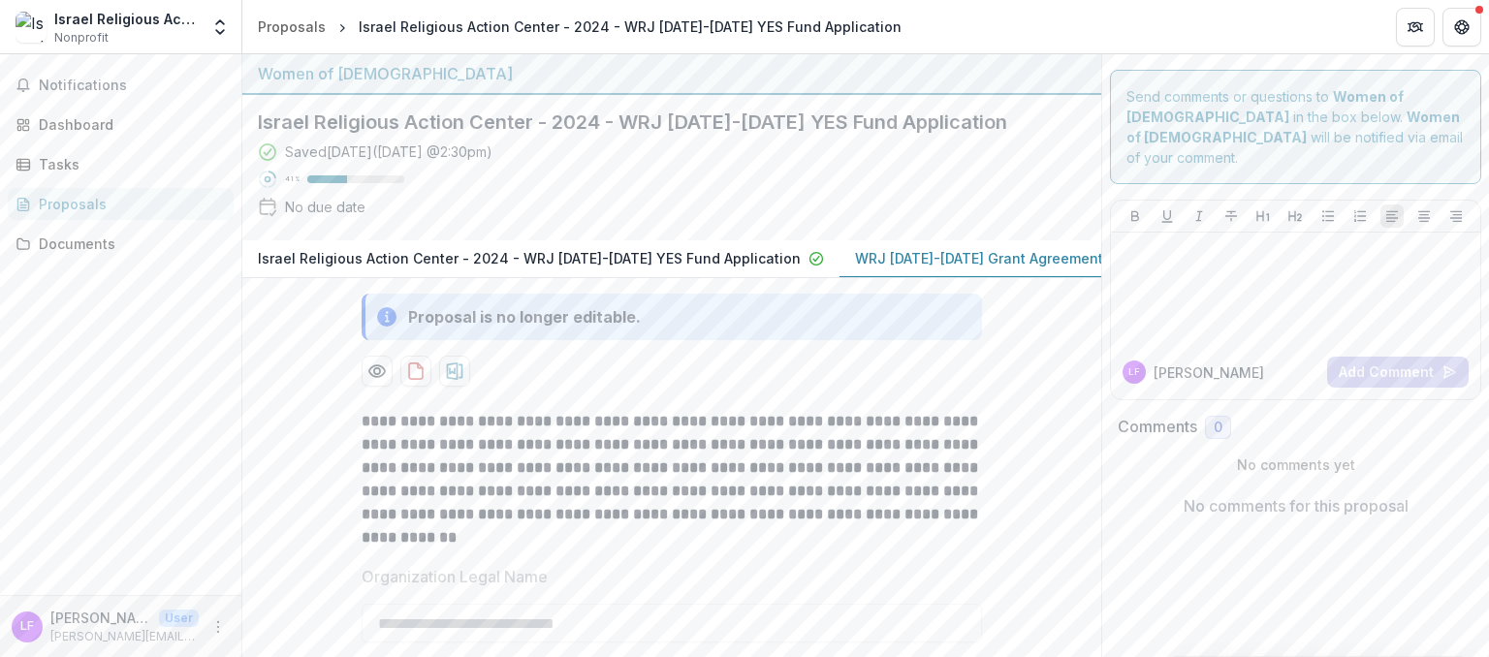
click at [878, 255] on p "WRJ [DATE]-[DATE] Grant Agreement" at bounding box center [979, 258] width 248 height 20
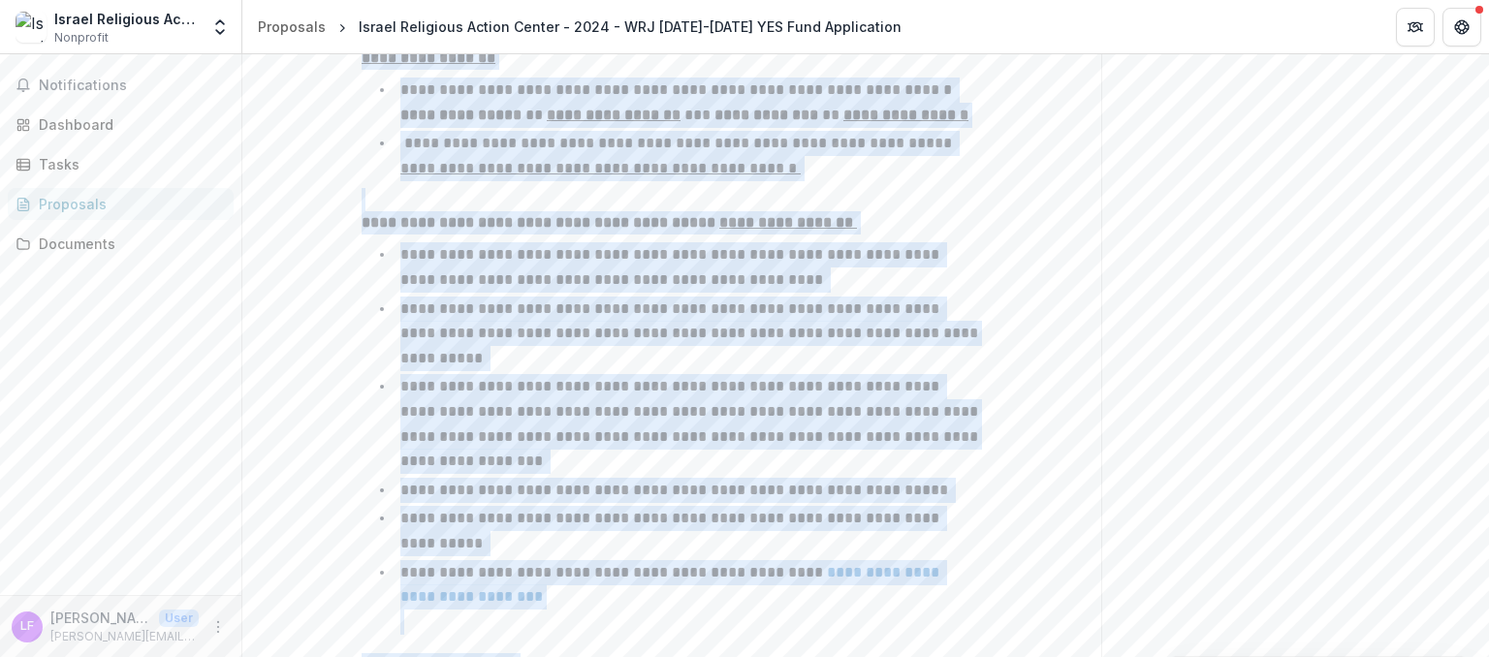
scroll to position [2903, 0]
copy div "**********"
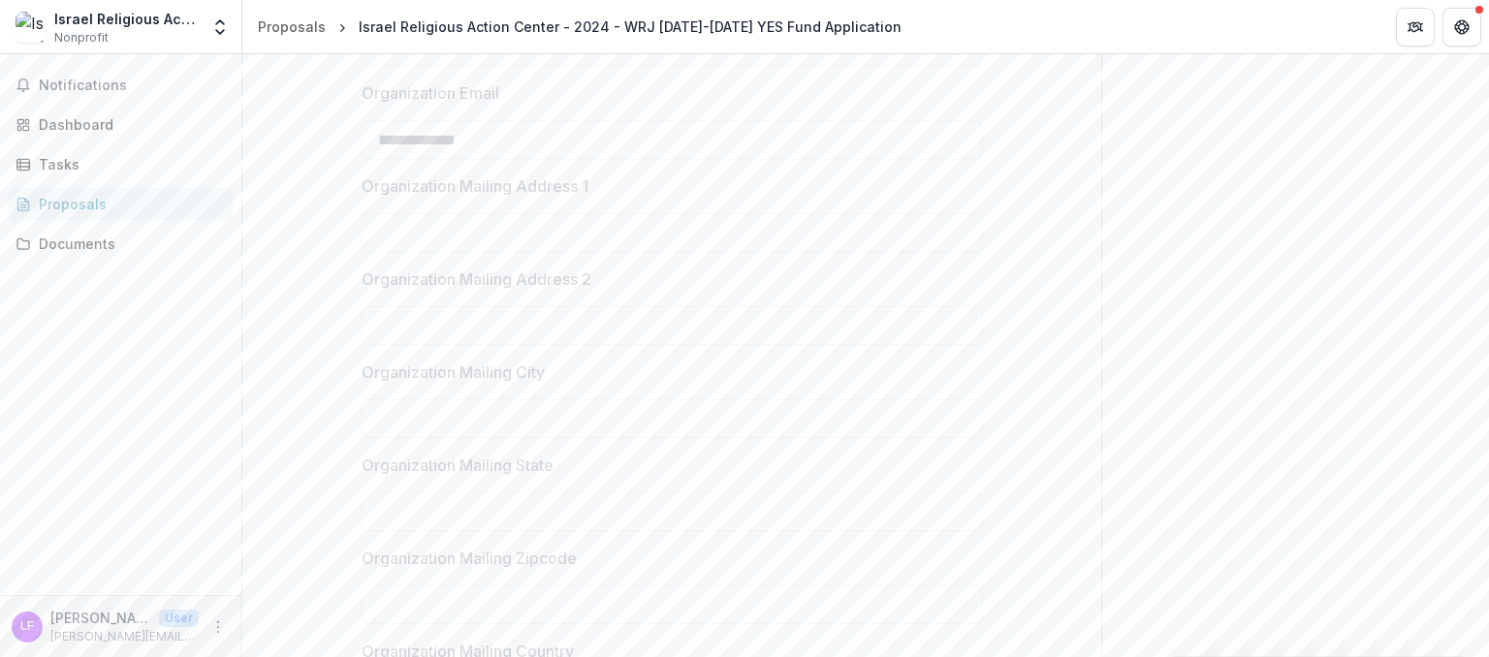
scroll to position [0, 0]
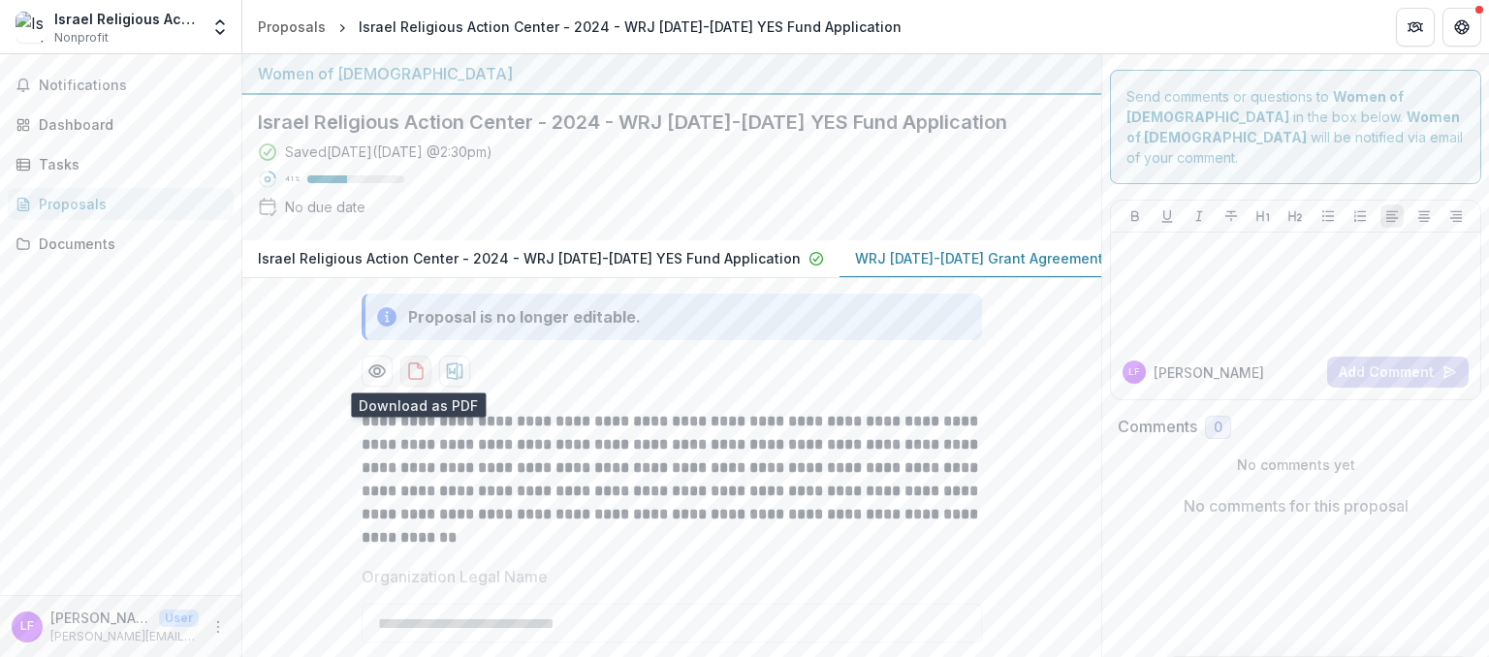
click at [425, 367] on icon "download-proposal" at bounding box center [415, 371] width 19 height 19
click at [1179, 260] on div at bounding box center [1296, 288] width 354 height 97
click at [96, 84] on span "Notifications" at bounding box center [132, 86] width 187 height 16
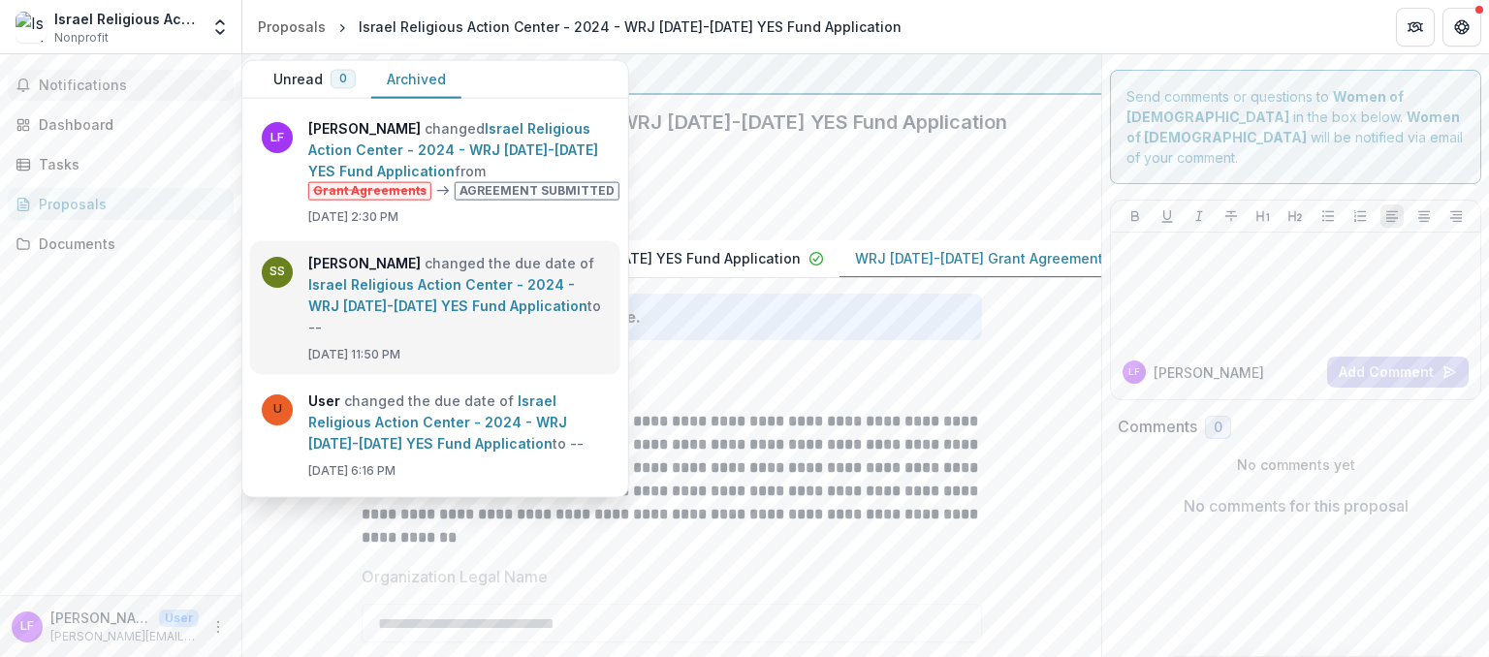
click at [356, 275] on link "Israel Religious Action Center - 2024 - WRJ [DATE]-[DATE] YES Fund Application" at bounding box center [447, 294] width 279 height 38
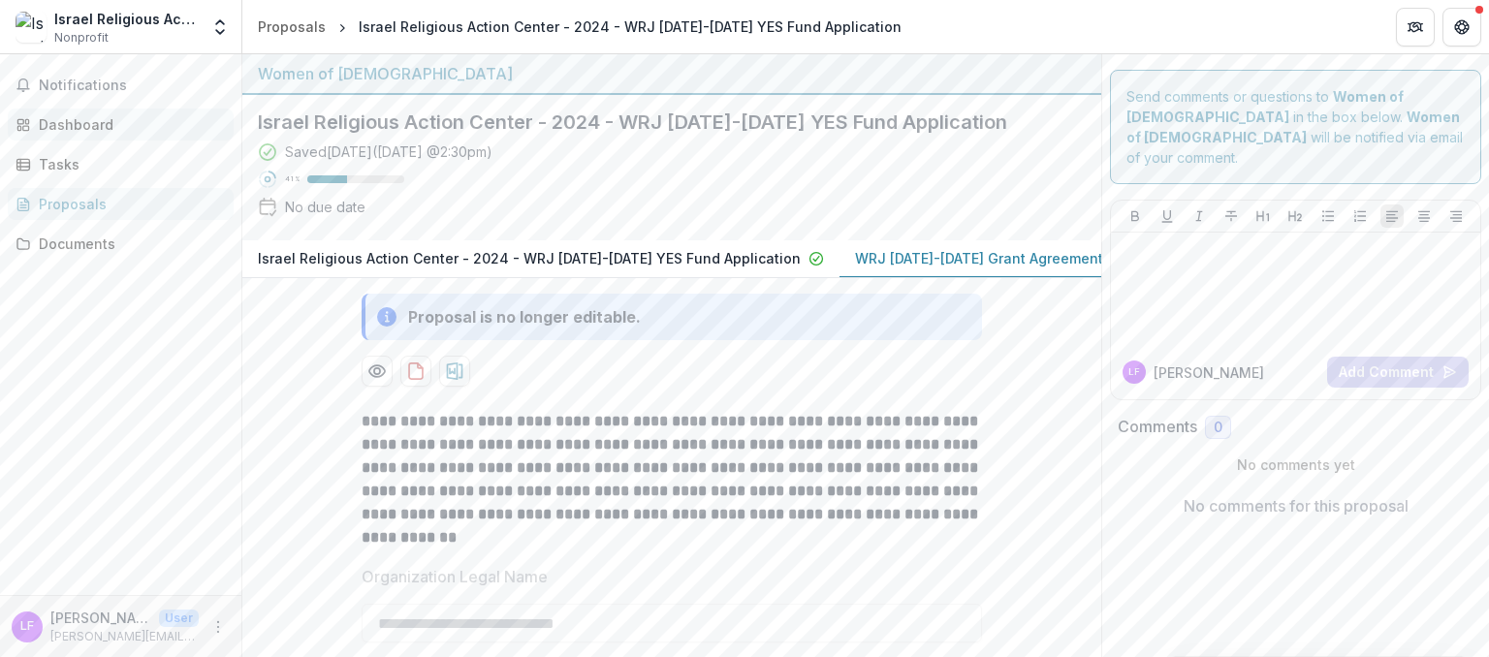
click at [87, 122] on div "Dashboard" at bounding box center [128, 124] width 179 height 20
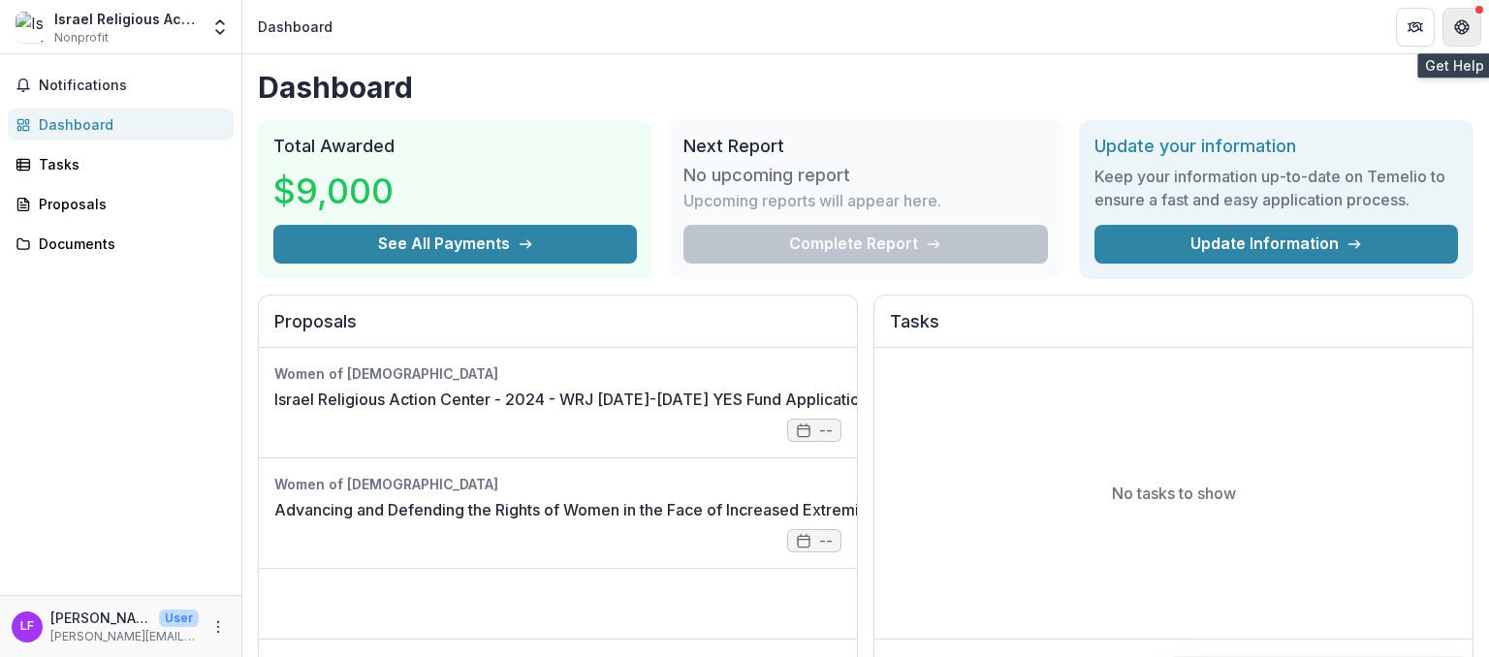
click at [1464, 40] on button "Get Help" at bounding box center [1461, 27] width 39 height 39
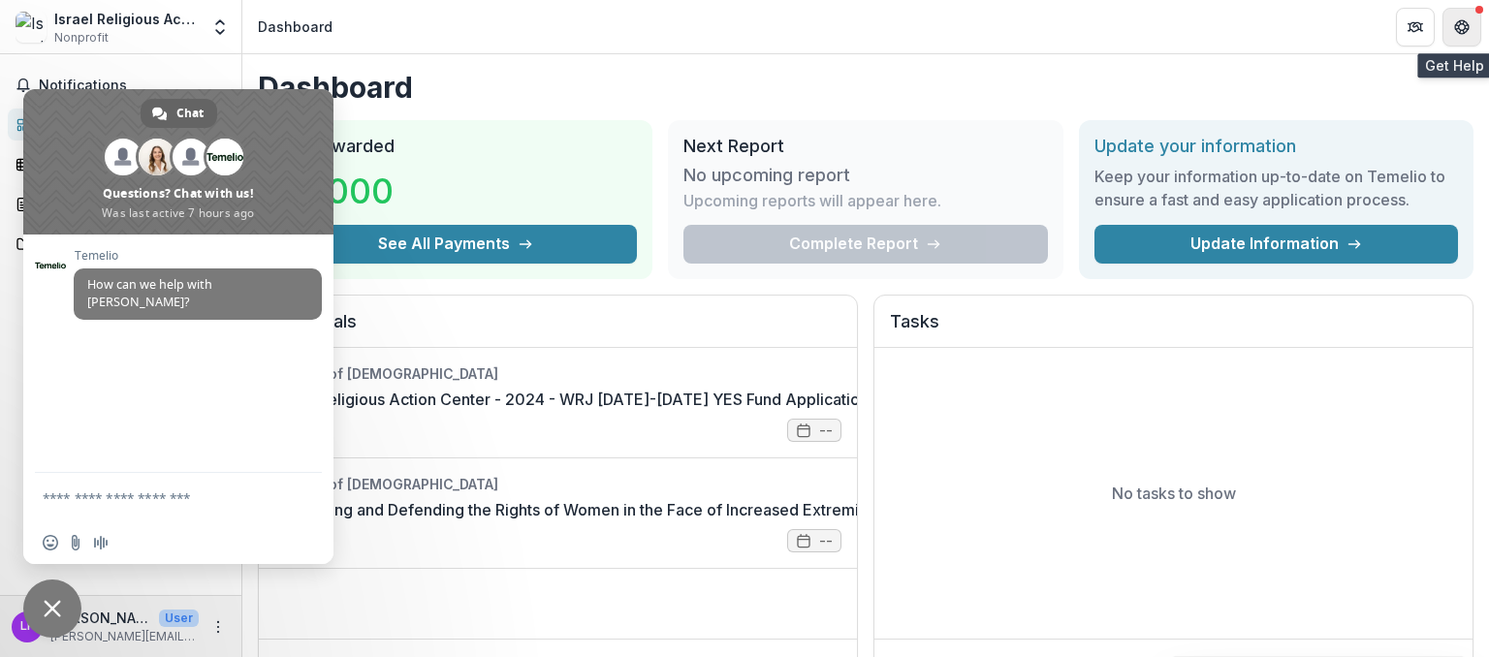
click at [1467, 41] on button "Get Help" at bounding box center [1461, 27] width 39 height 39
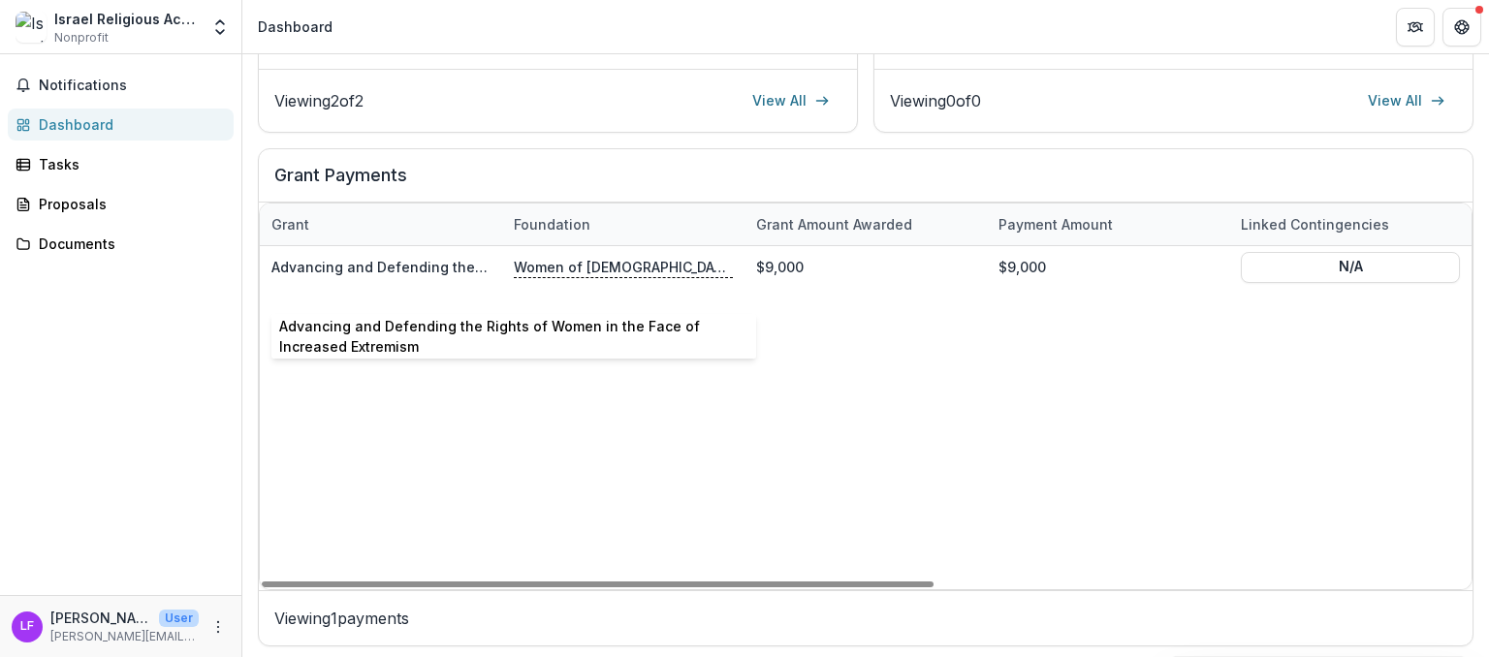
scroll to position [573, 0]
